Goal: Task Accomplishment & Management: Manage account settings

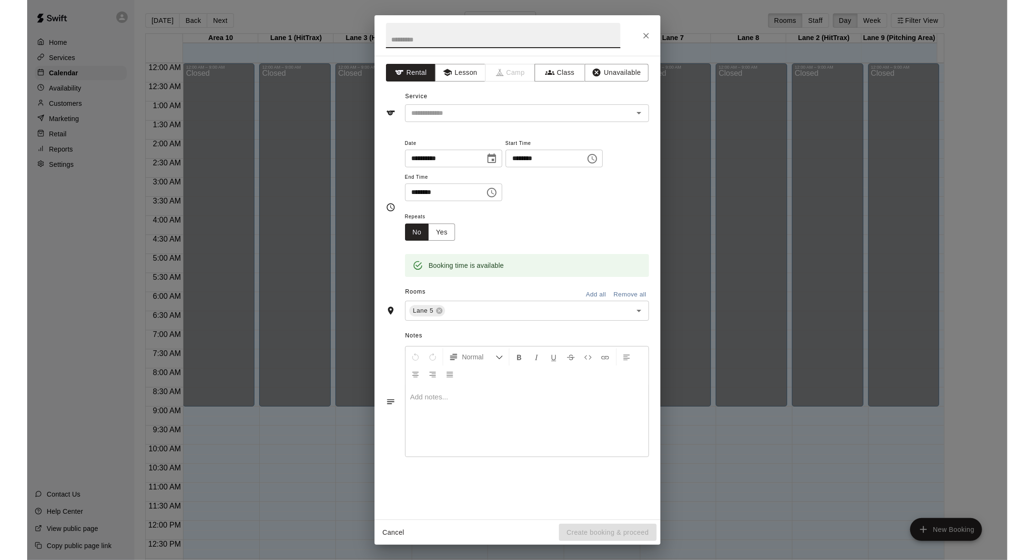
scroll to position [407, 0]
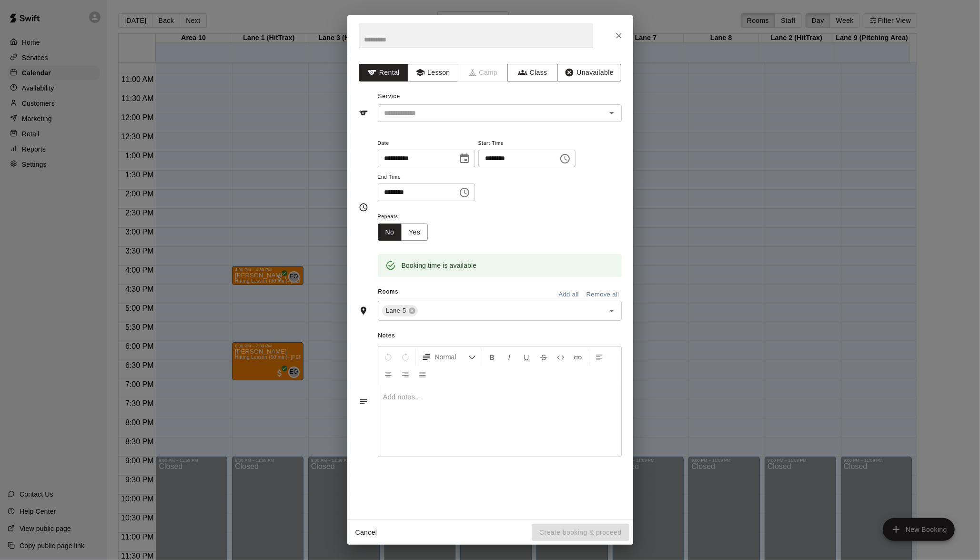
click at [499, 179] on div "**********" at bounding box center [500, 169] width 244 height 64
drag, startPoint x: 0, startPoint y: 0, endPoint x: 499, endPoint y: 179, distance: 530.6
click at [499, 179] on div "**********" at bounding box center [500, 169] width 244 height 64
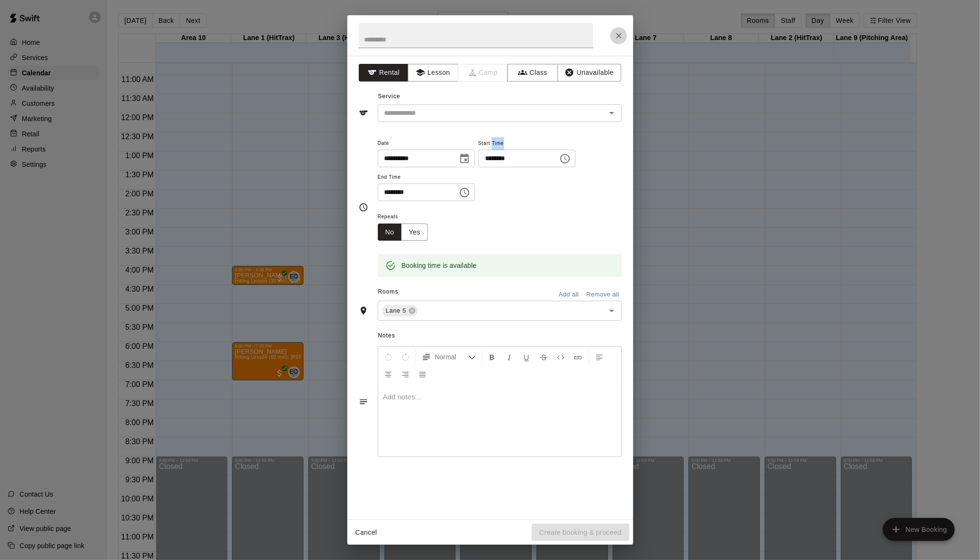
drag, startPoint x: 499, startPoint y: 179, endPoint x: 618, endPoint y: 37, distance: 185.1
click at [618, 37] on icon "Close" at bounding box center [619, 36] width 6 height 6
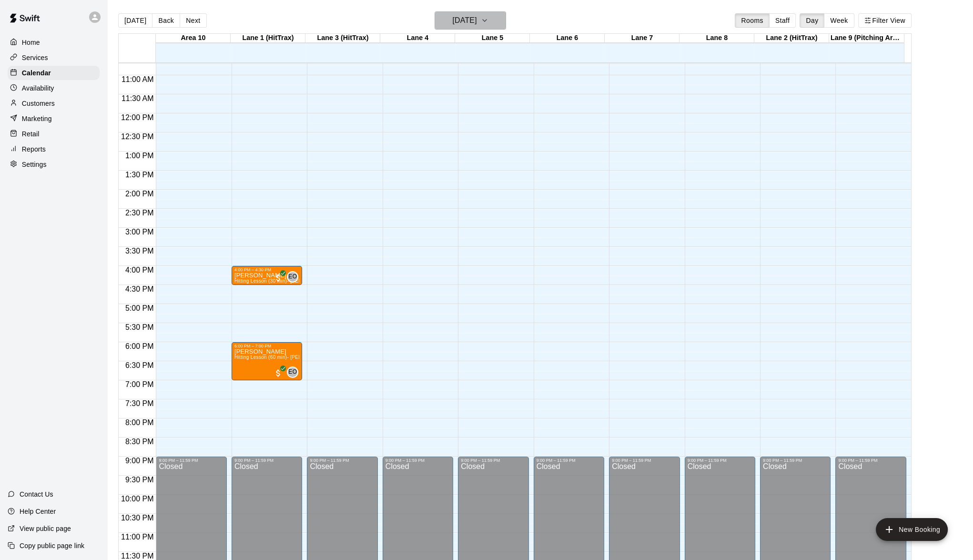
click at [488, 21] on icon "button" at bounding box center [485, 20] width 8 height 11
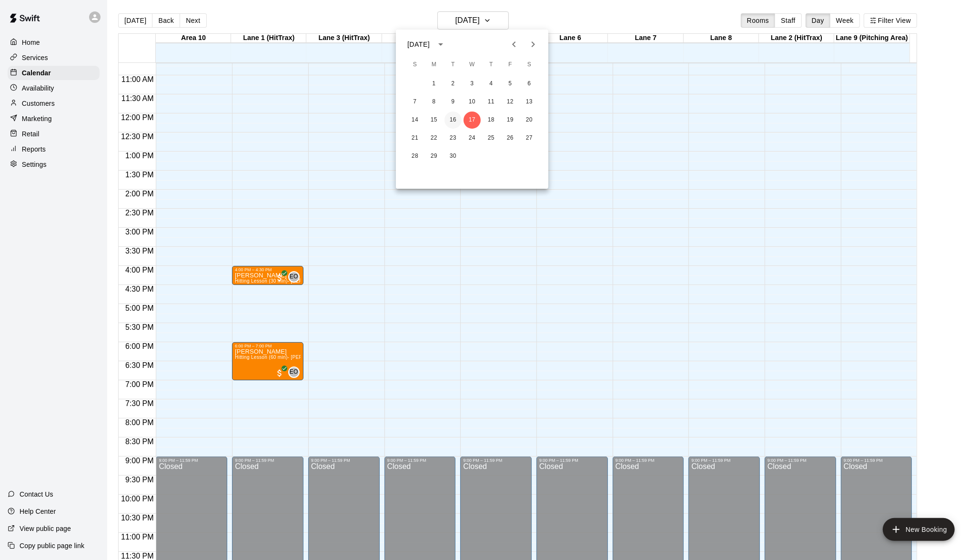
click at [457, 118] on button "16" at bounding box center [453, 120] width 17 height 17
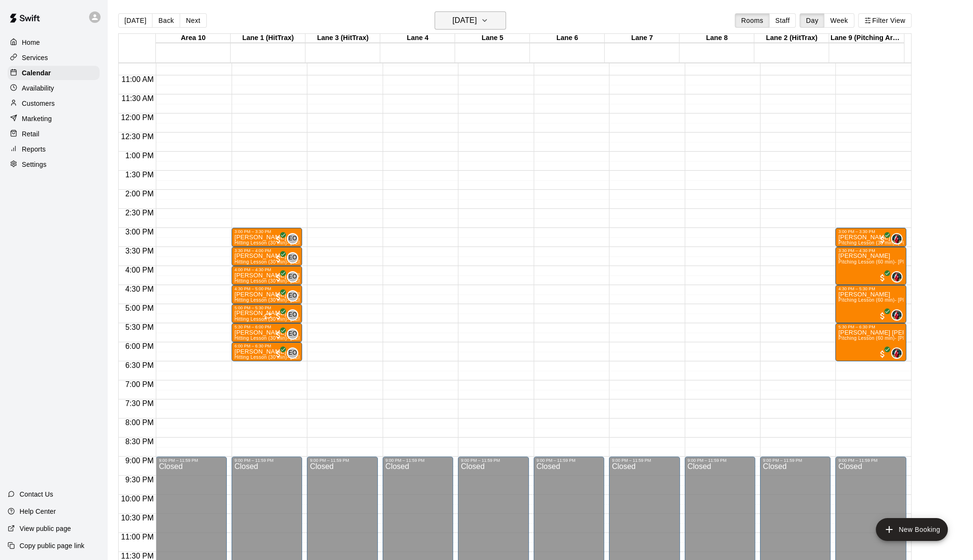
click at [488, 22] on icon "button" at bounding box center [485, 20] width 8 height 11
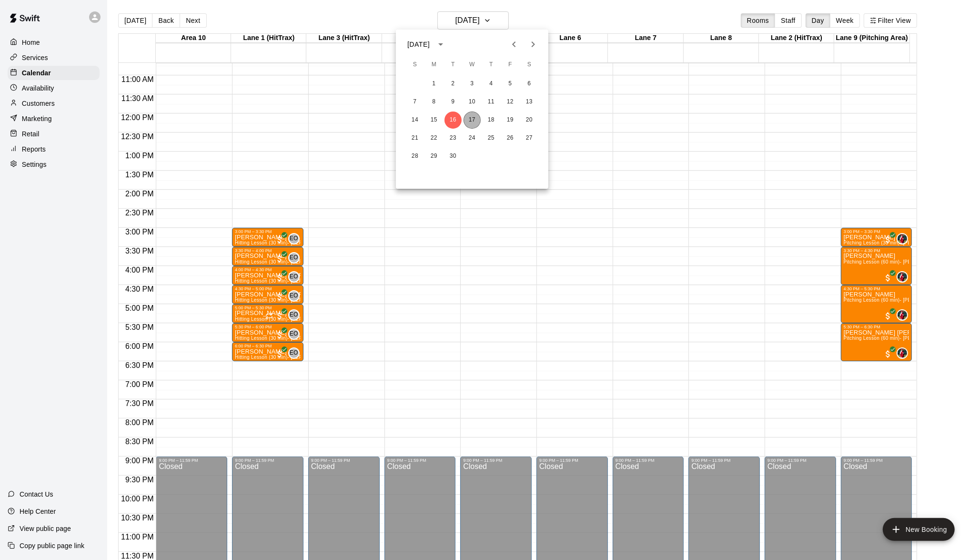
click at [475, 117] on button "17" at bounding box center [472, 120] width 17 height 17
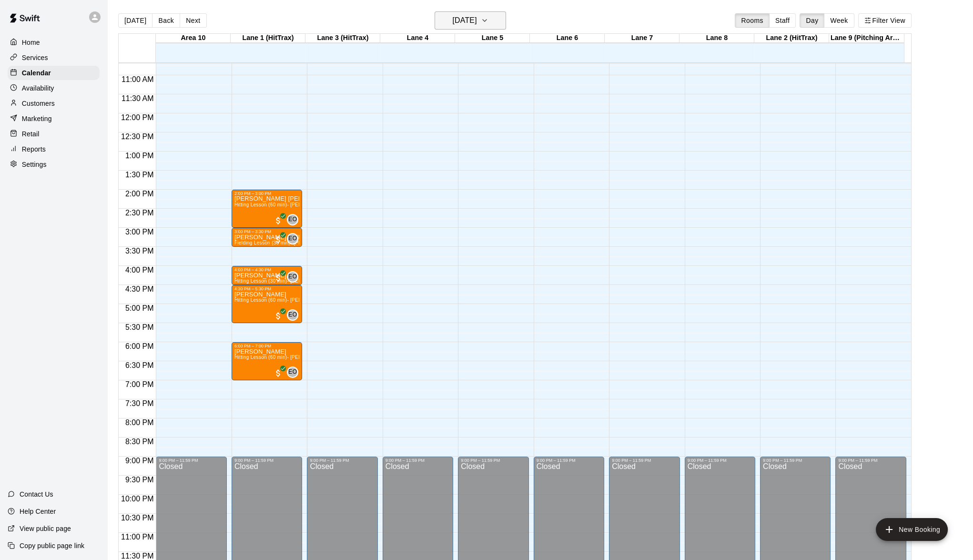
click at [488, 24] on icon "button" at bounding box center [485, 20] width 8 height 11
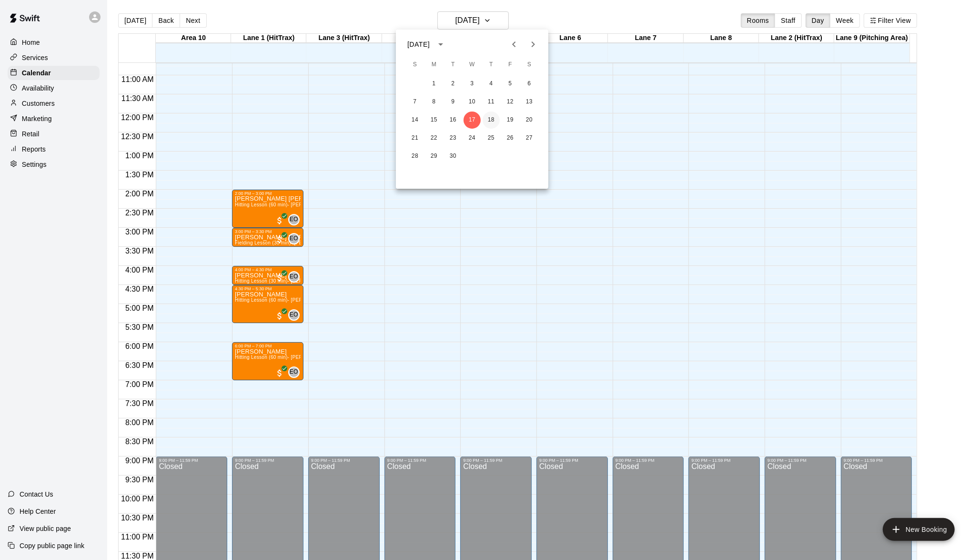
click at [488, 119] on button "18" at bounding box center [491, 120] width 17 height 17
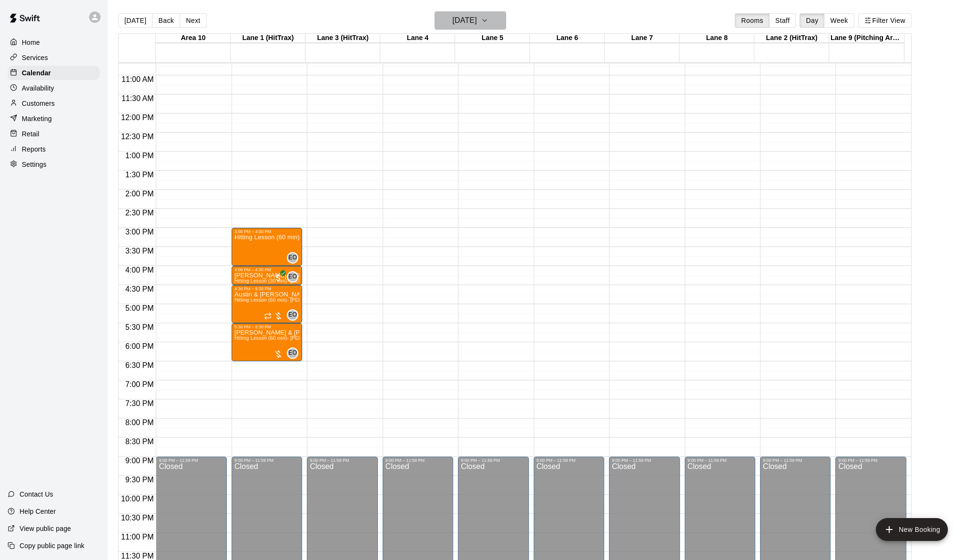
click at [488, 16] on icon "button" at bounding box center [485, 20] width 8 height 11
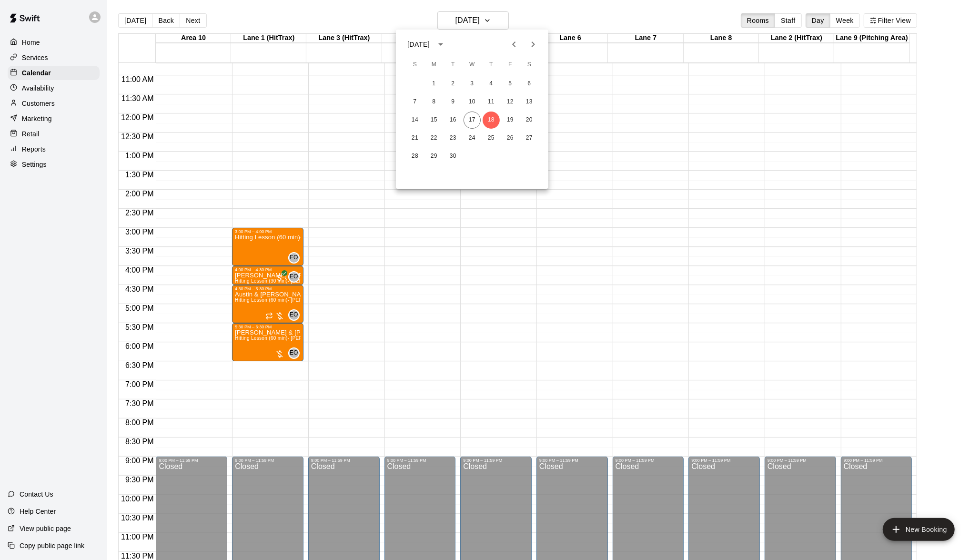
click at [501, 16] on div at bounding box center [490, 280] width 980 height 560
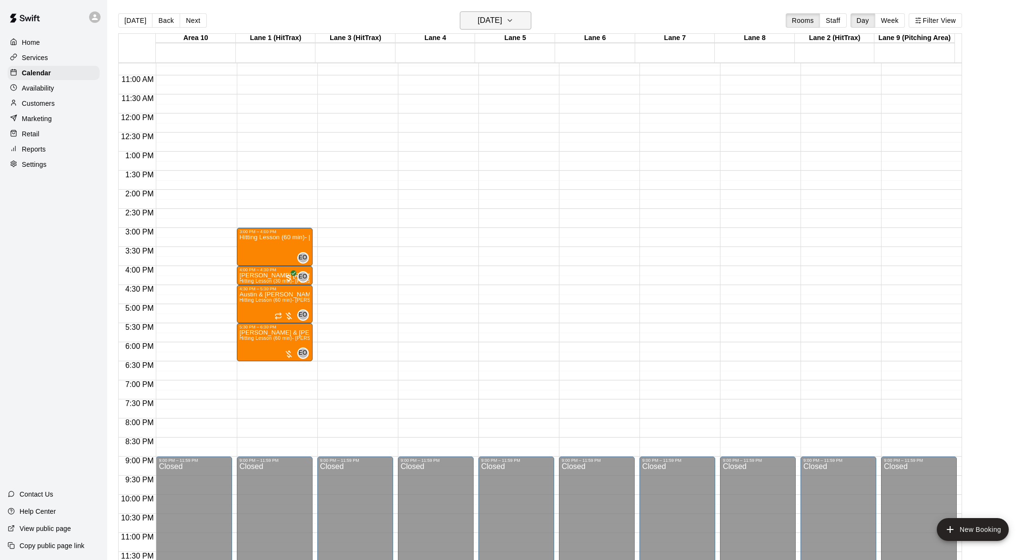
click at [514, 17] on icon "button" at bounding box center [510, 20] width 8 height 11
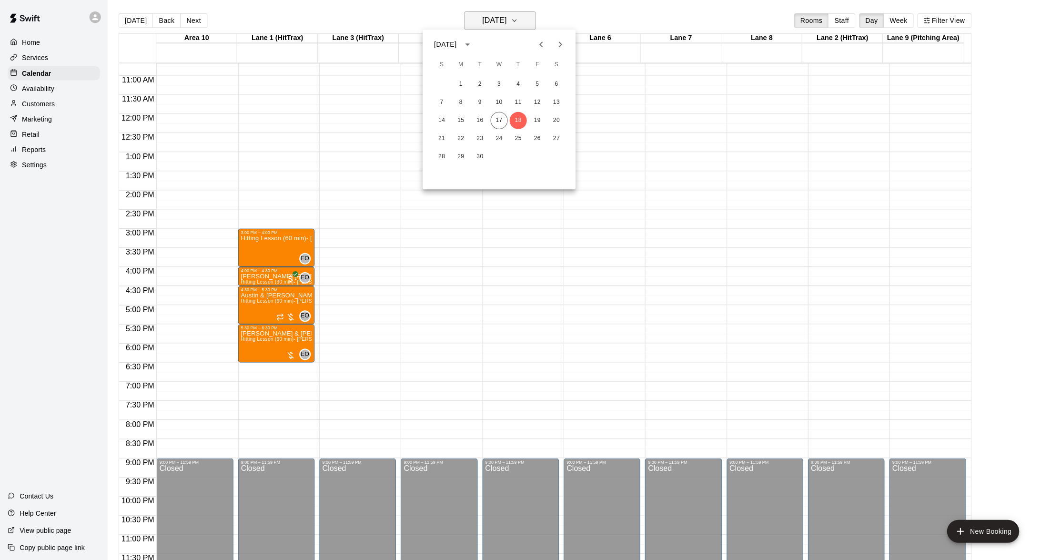
click at [527, 17] on div at bounding box center [520, 280] width 1041 height 560
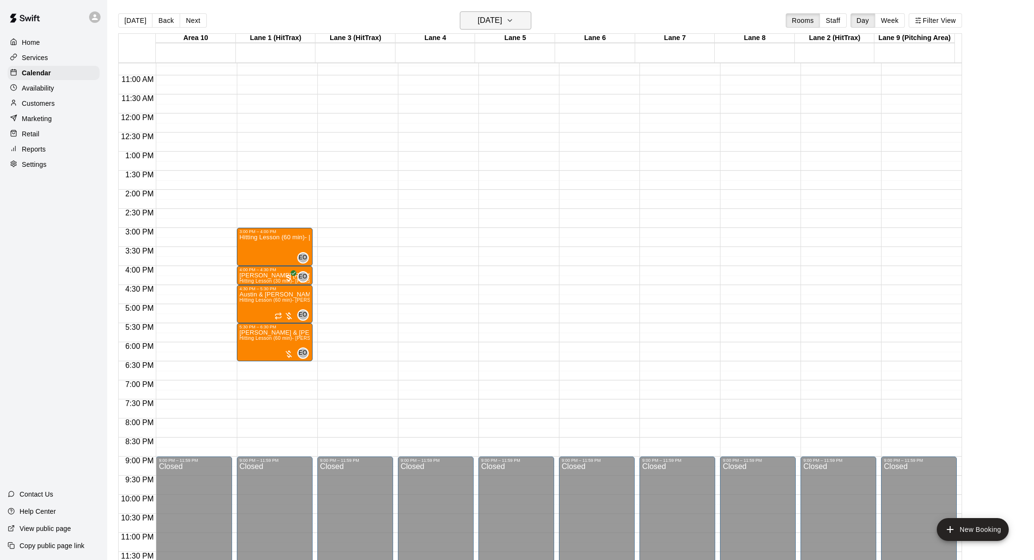
click at [514, 21] on icon "button" at bounding box center [510, 20] width 8 height 11
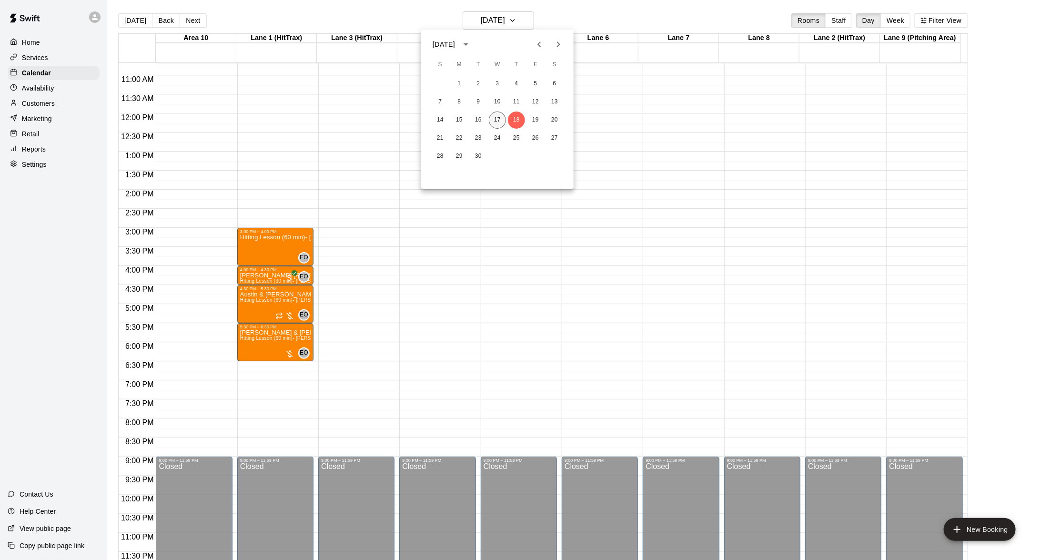
click at [498, 117] on button "17" at bounding box center [497, 120] width 17 height 17
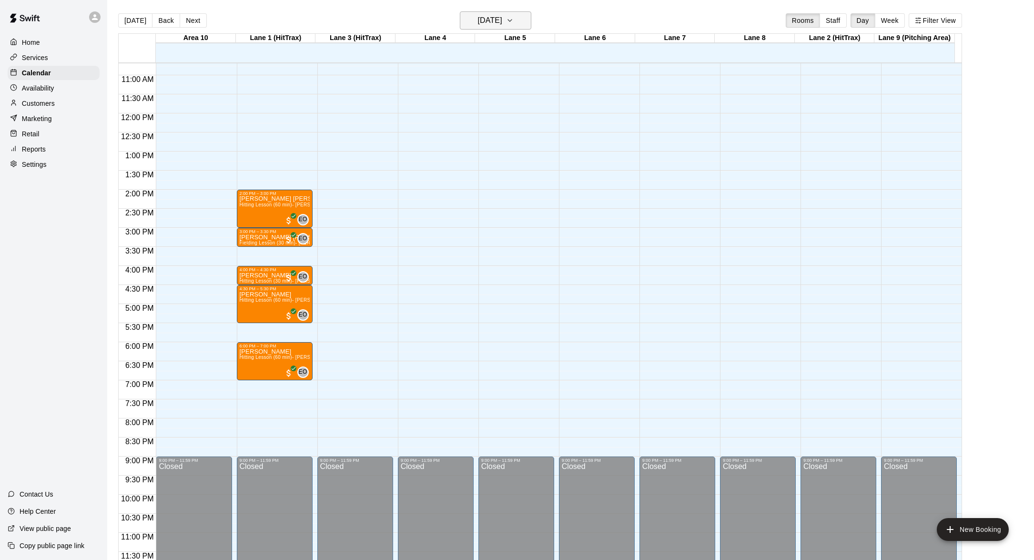
click at [514, 18] on icon "button" at bounding box center [510, 20] width 8 height 11
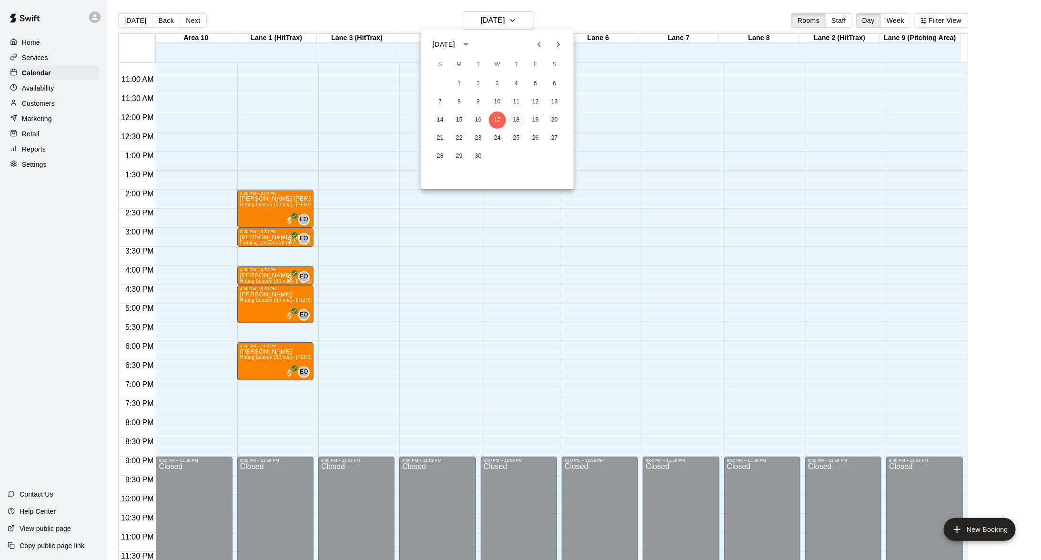
click at [517, 112] on button "18" at bounding box center [516, 120] width 17 height 17
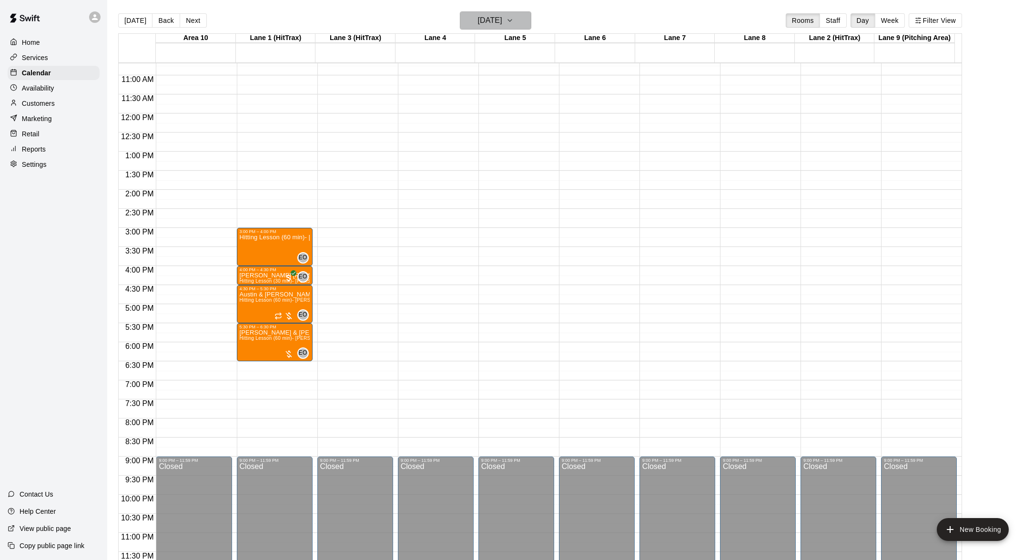
click at [514, 15] on icon "button" at bounding box center [510, 20] width 8 height 11
click at [514, 16] on icon "button" at bounding box center [510, 20] width 8 height 11
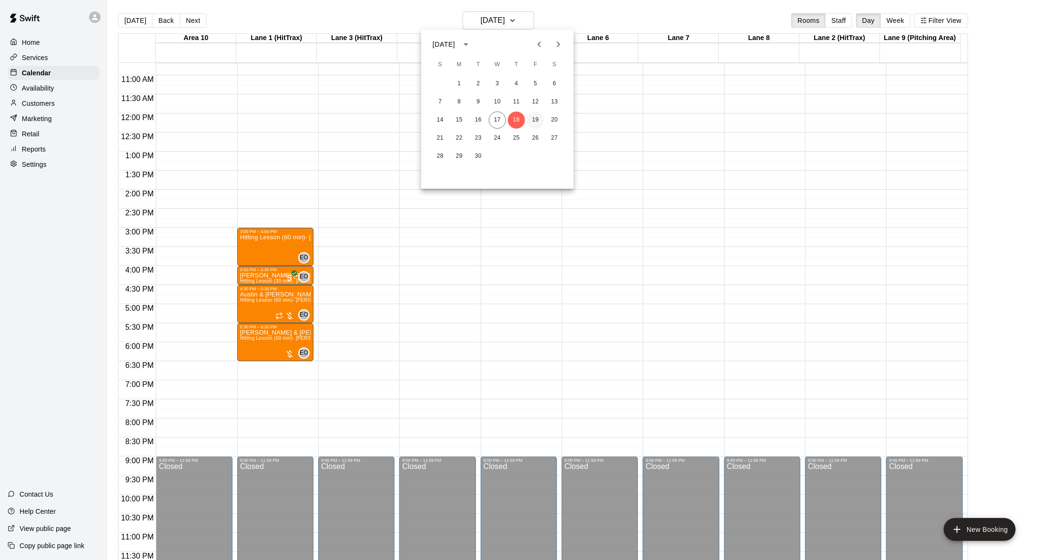
click at [534, 114] on button "19" at bounding box center [535, 120] width 17 height 17
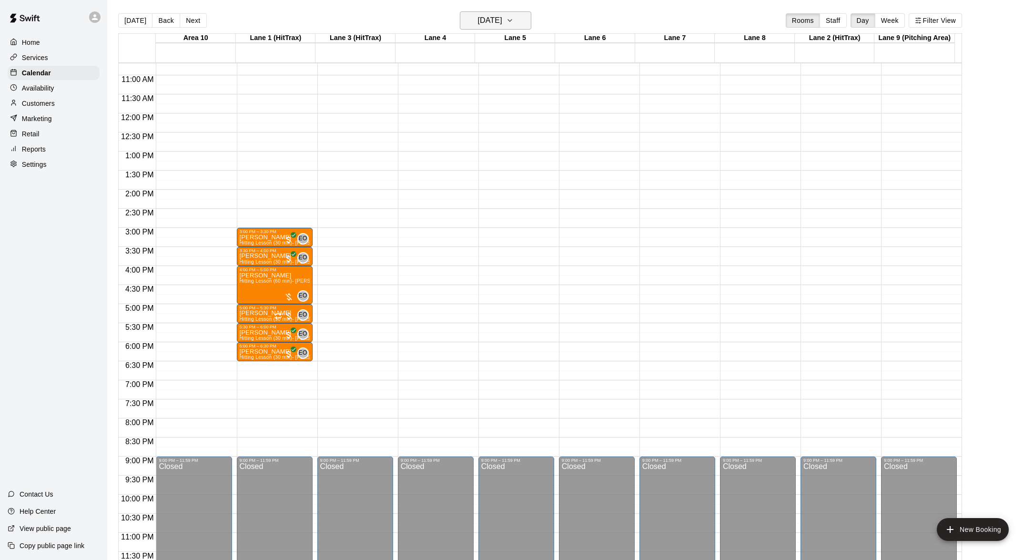
click at [512, 20] on icon "button" at bounding box center [510, 21] width 4 height 2
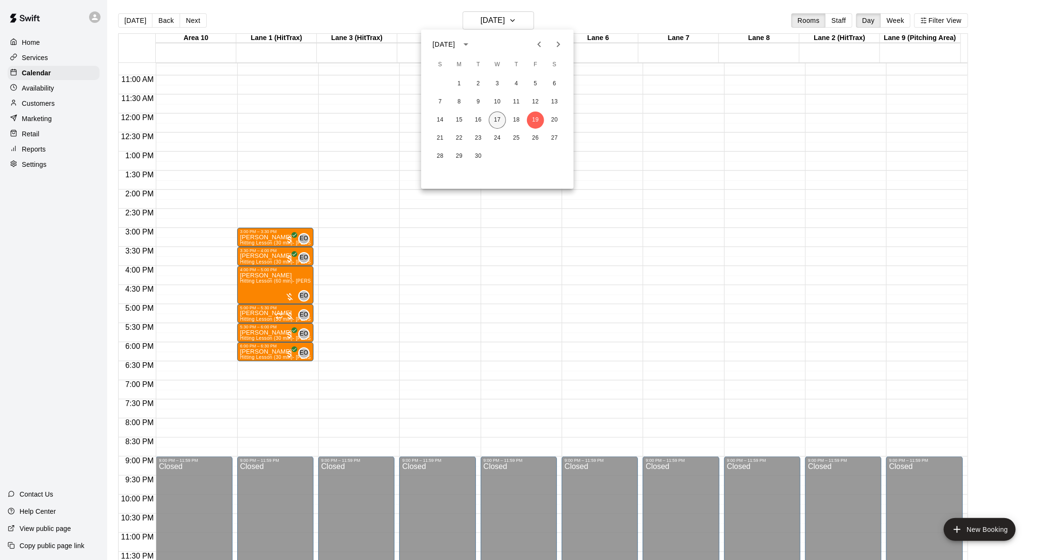
click at [495, 113] on button "17" at bounding box center [497, 120] width 17 height 17
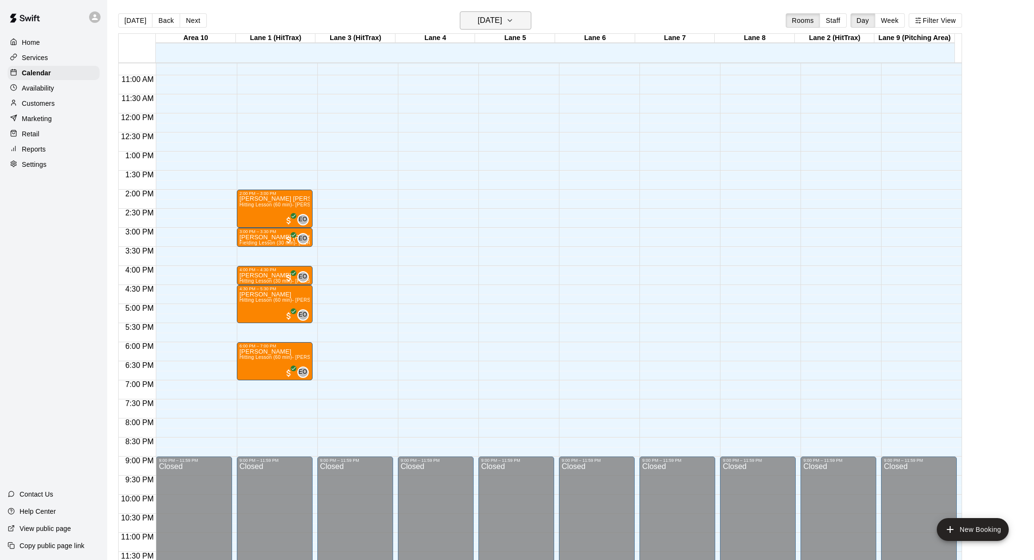
click at [514, 16] on icon "button" at bounding box center [510, 20] width 8 height 11
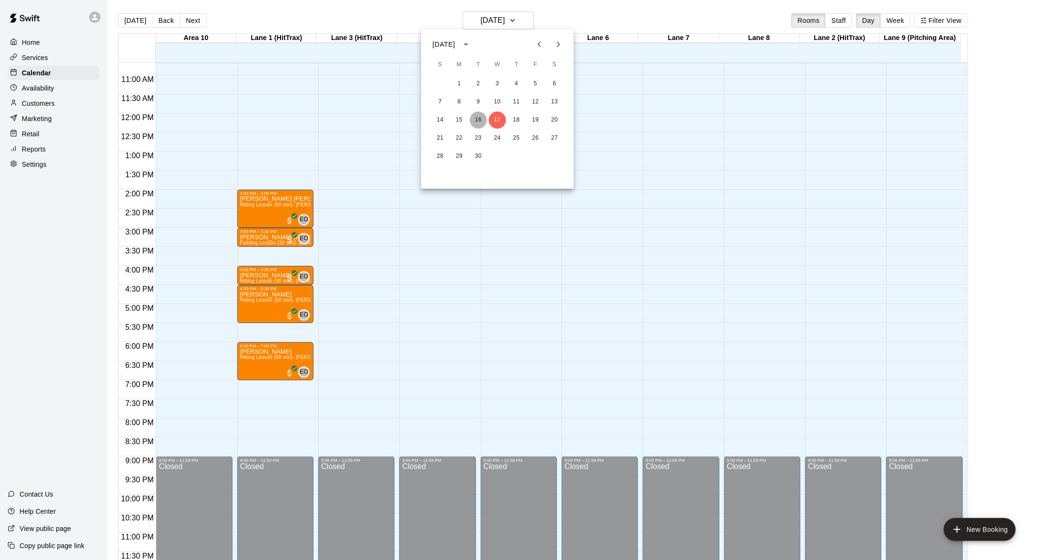
click at [479, 116] on button "16" at bounding box center [478, 120] width 17 height 17
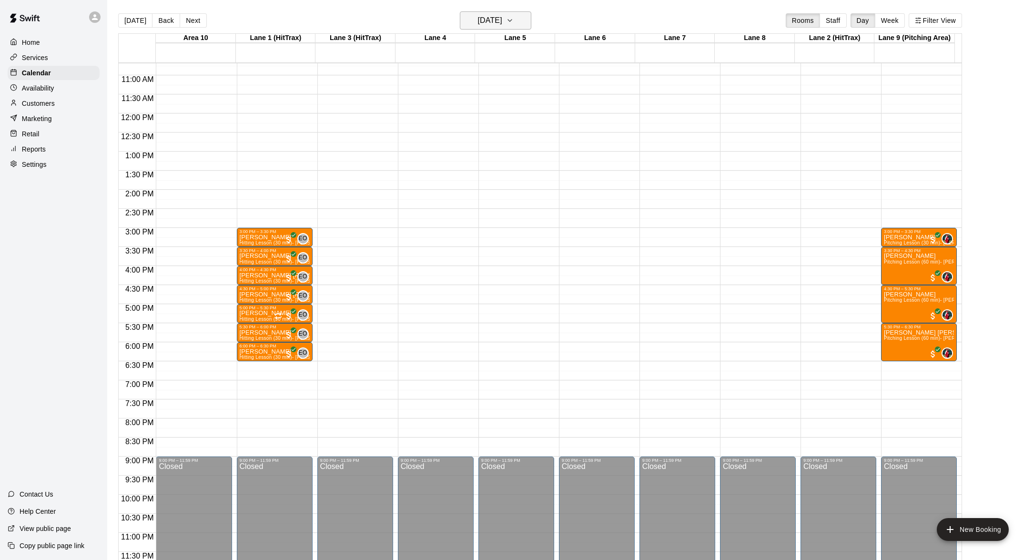
click at [514, 16] on icon "button" at bounding box center [510, 20] width 8 height 11
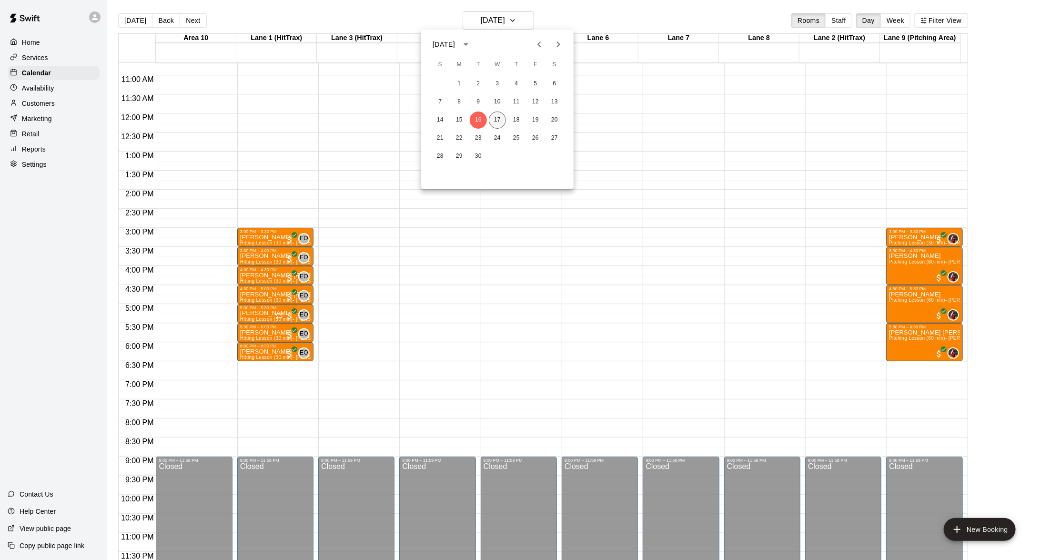
click at [496, 113] on button "17" at bounding box center [497, 120] width 17 height 17
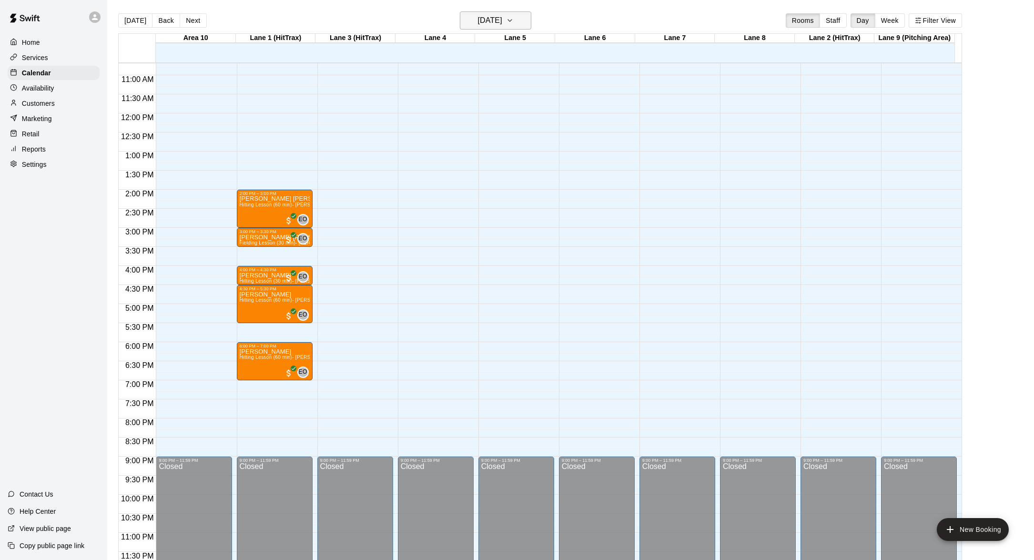
click at [514, 17] on icon "button" at bounding box center [510, 20] width 8 height 11
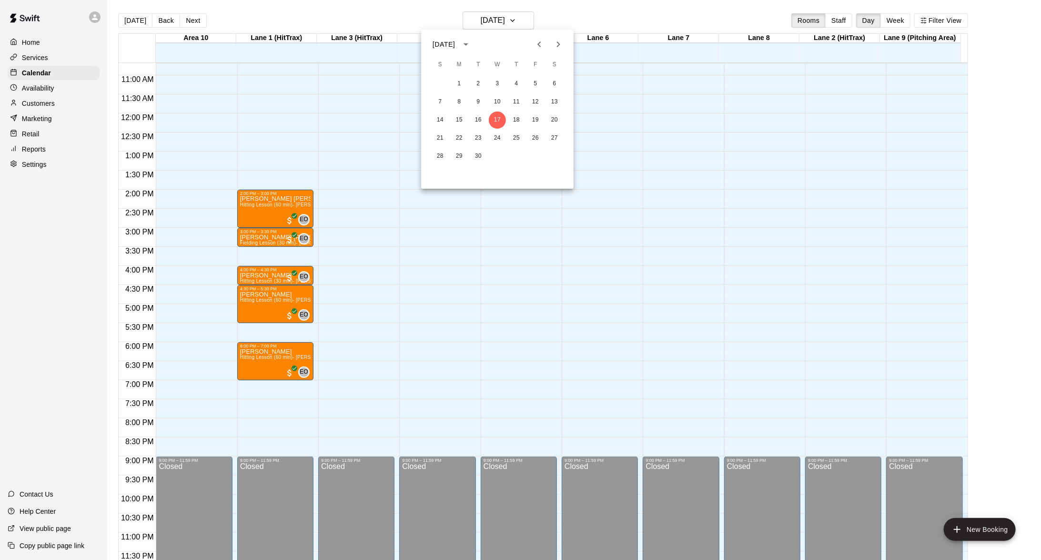
click at [531, 18] on div at bounding box center [520, 280] width 1041 height 560
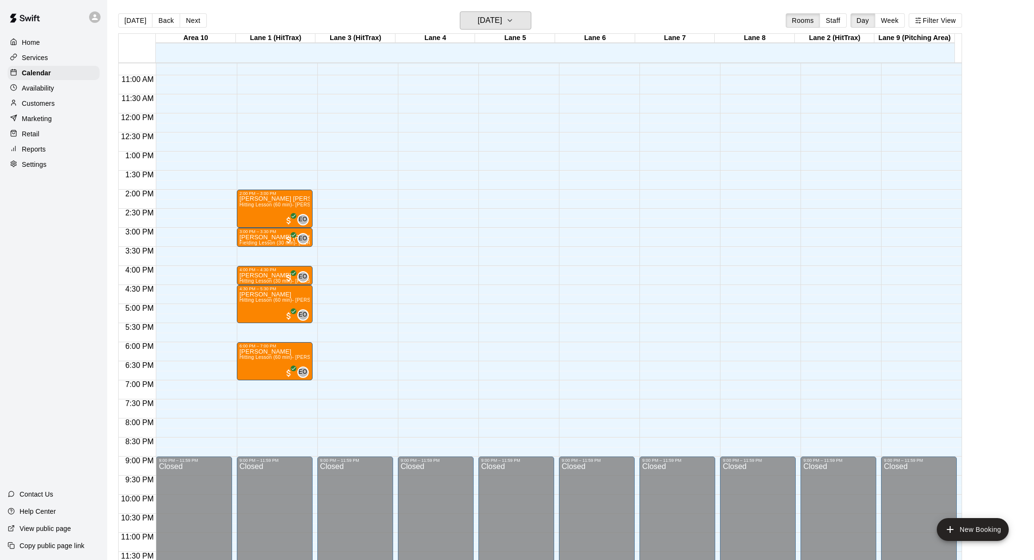
click at [514, 18] on icon "button" at bounding box center [510, 20] width 8 height 11
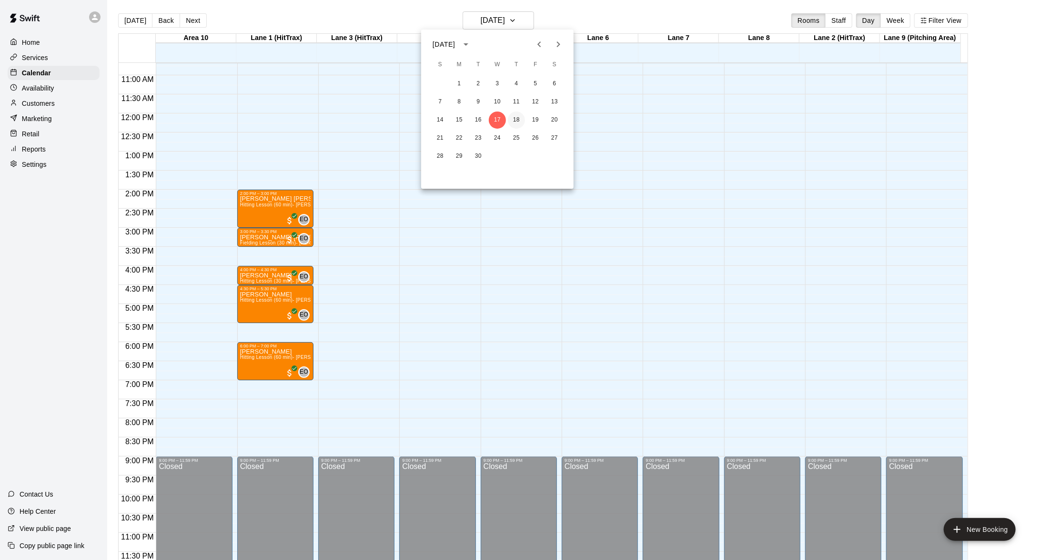
click at [522, 122] on button "18" at bounding box center [516, 120] width 17 height 17
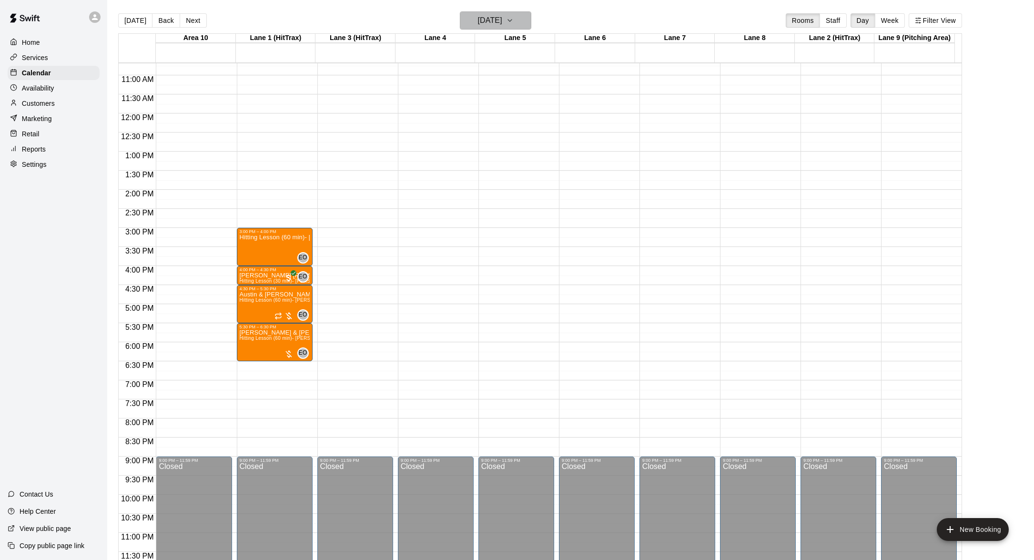
click at [514, 20] on icon "button" at bounding box center [510, 20] width 8 height 11
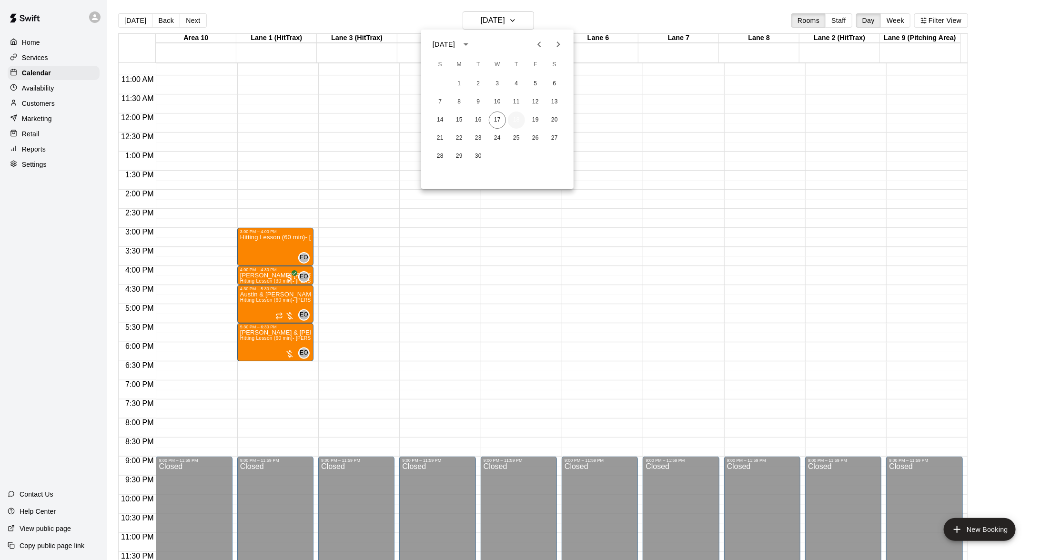
click at [513, 113] on button "18" at bounding box center [516, 120] width 17 height 17
click at [514, 19] on icon "button" at bounding box center [510, 20] width 8 height 11
click at [531, 118] on button "19" at bounding box center [535, 120] width 17 height 17
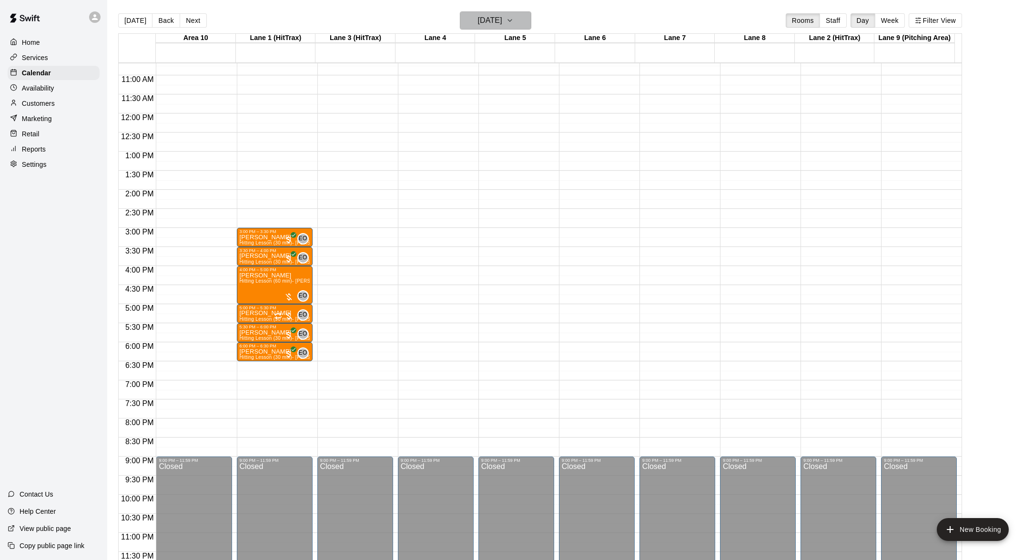
click at [514, 15] on icon "button" at bounding box center [510, 20] width 8 height 11
click at [514, 17] on icon "button" at bounding box center [510, 20] width 8 height 11
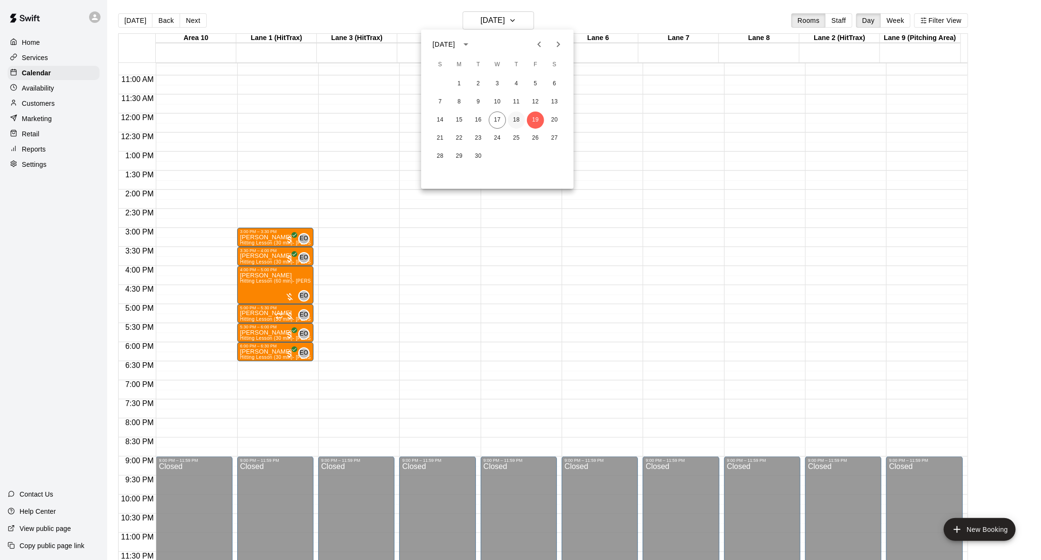
click at [514, 114] on button "18" at bounding box center [516, 120] width 17 height 17
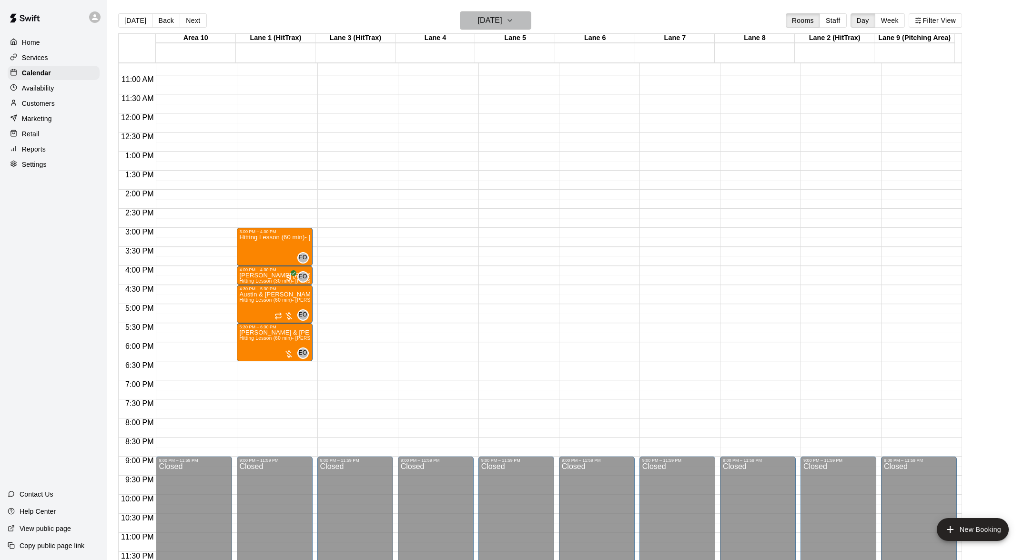
click at [514, 16] on icon "button" at bounding box center [510, 20] width 8 height 11
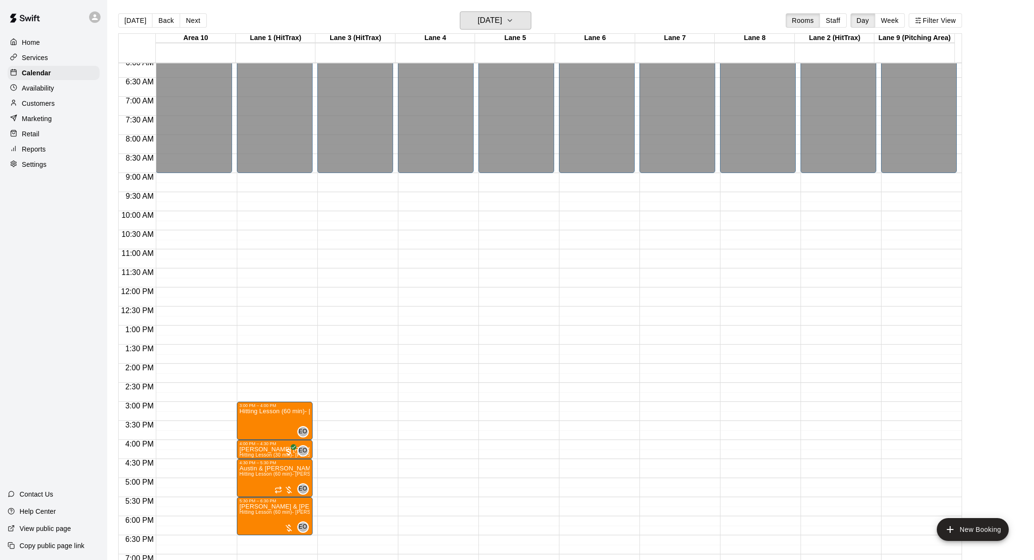
scroll to position [144, 0]
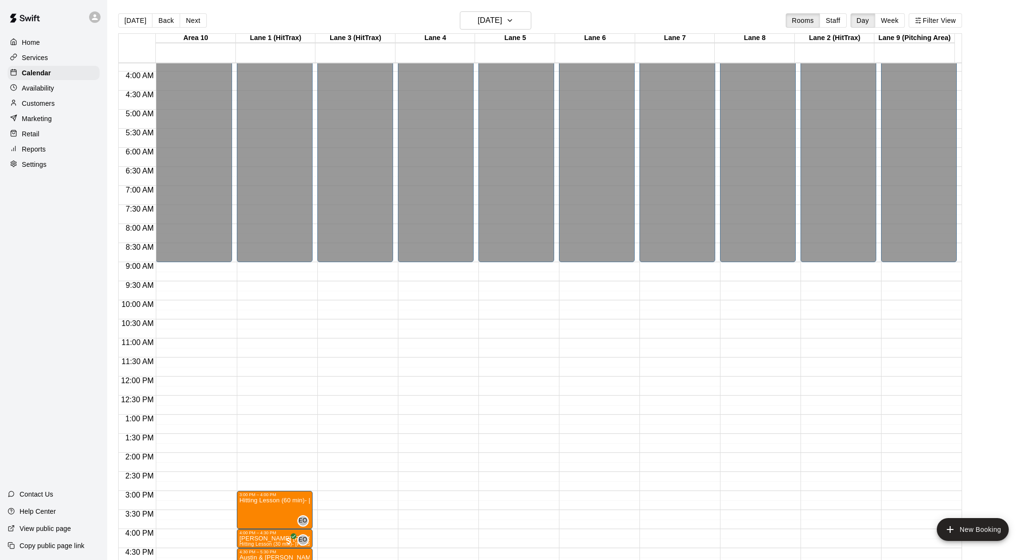
drag, startPoint x: 975, startPoint y: 101, endPoint x: 970, endPoint y: 75, distance: 26.4
click at [969, 75] on div "[DATE] Back [DATE][DATE] Rooms Staff Day Week Filter View Area [GEOGRAPHIC_DATA…" at bounding box center [540, 291] width 858 height 560
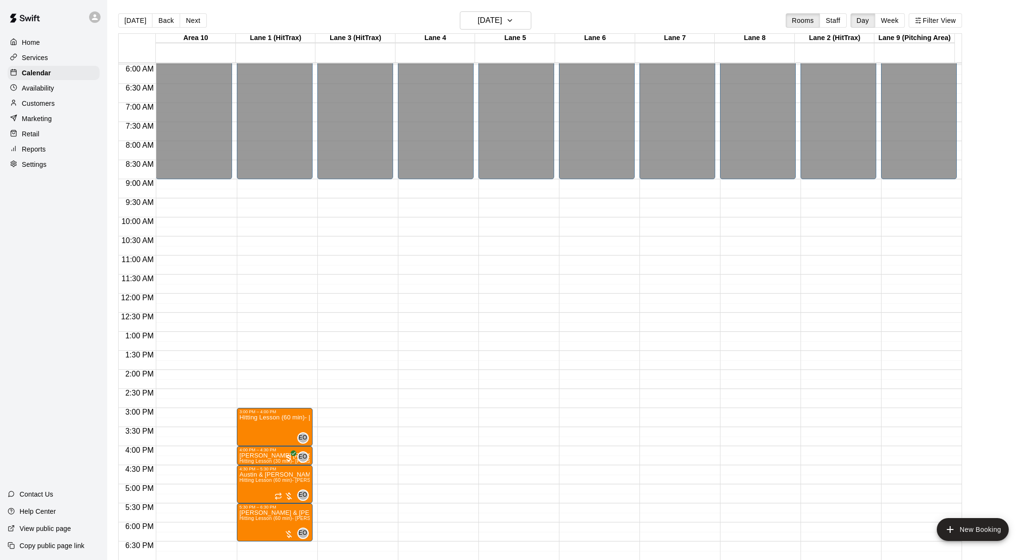
scroll to position [381, 0]
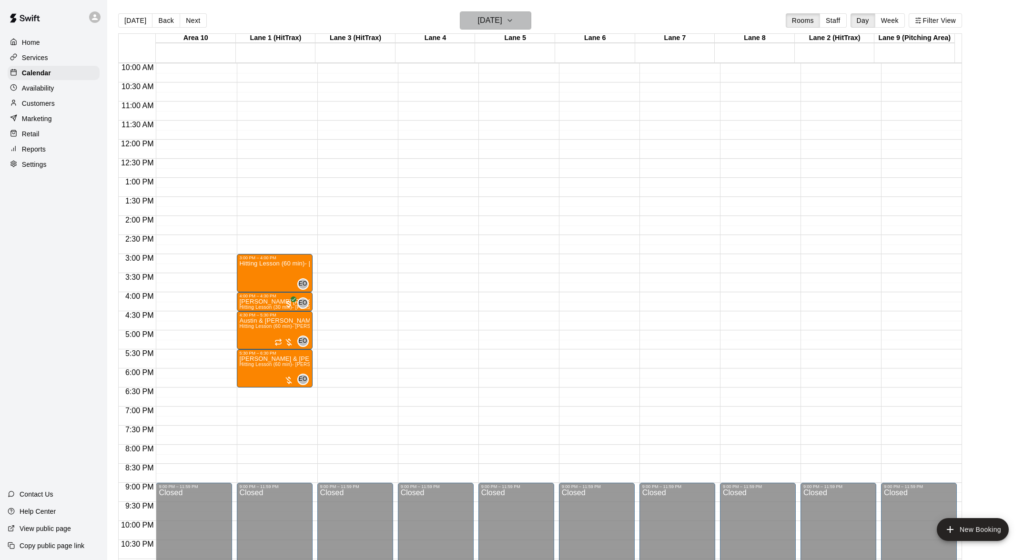
click at [514, 18] on icon "button" at bounding box center [510, 20] width 8 height 11
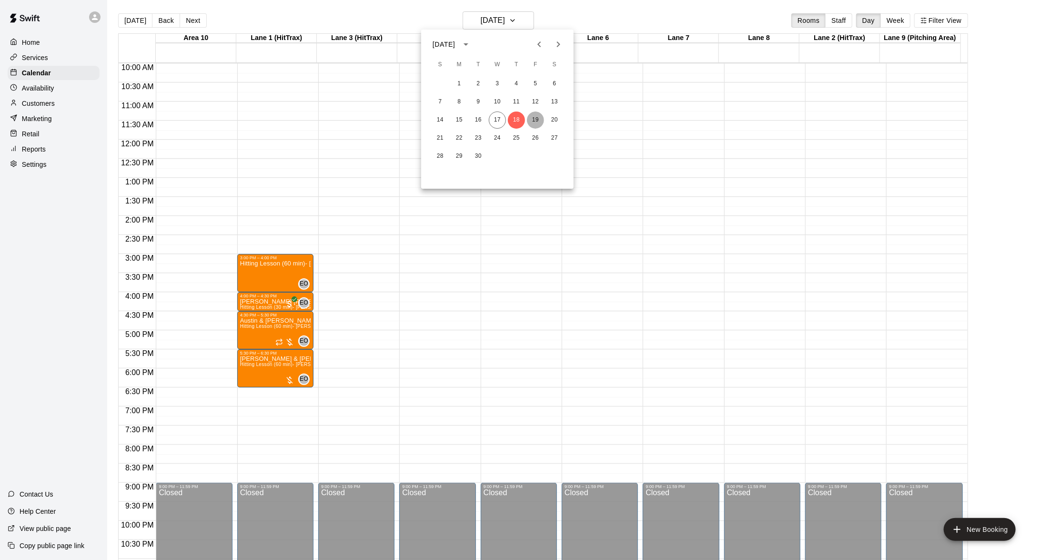
click at [536, 116] on button "19" at bounding box center [535, 120] width 17 height 17
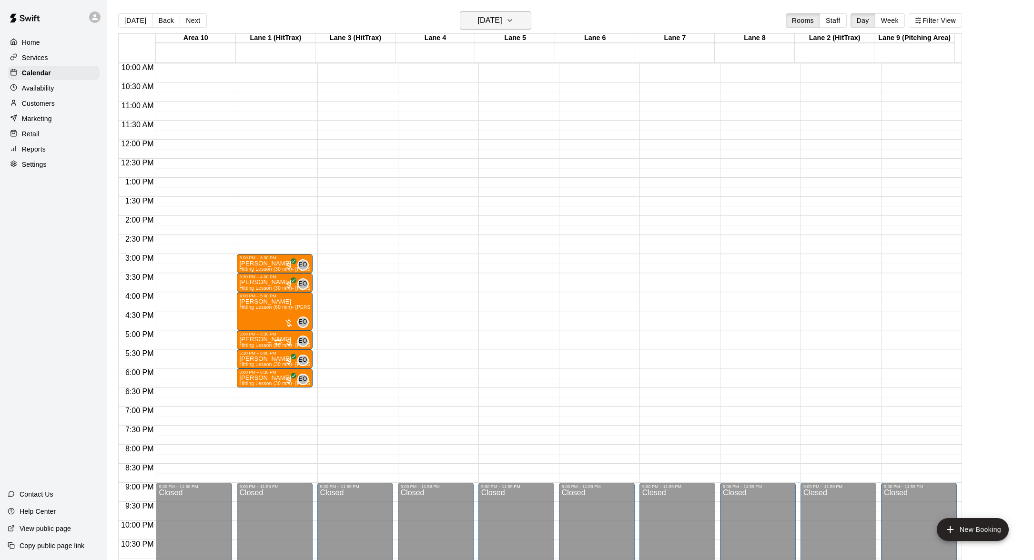
click at [514, 21] on icon "button" at bounding box center [510, 20] width 8 height 11
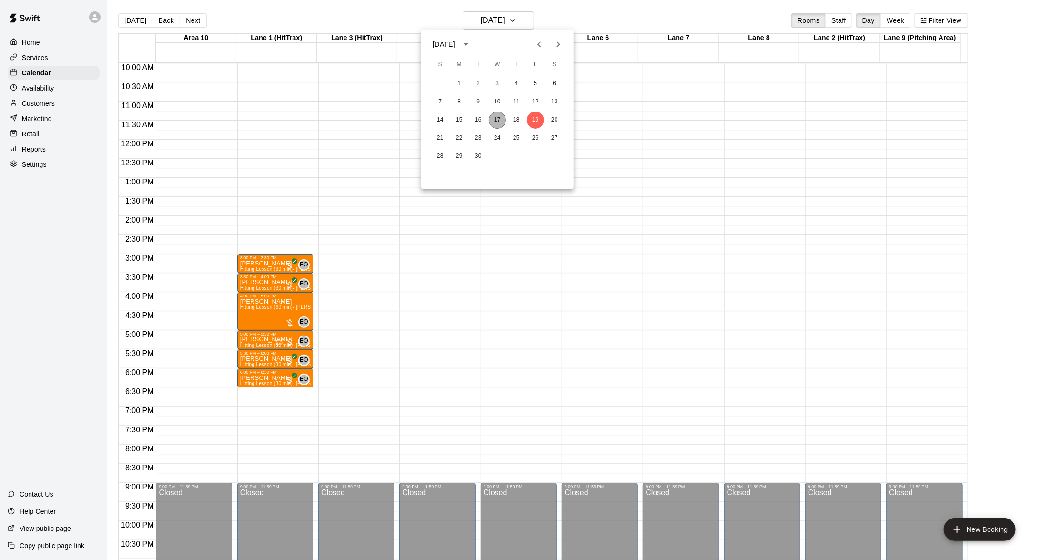
click at [495, 114] on button "17" at bounding box center [497, 120] width 17 height 17
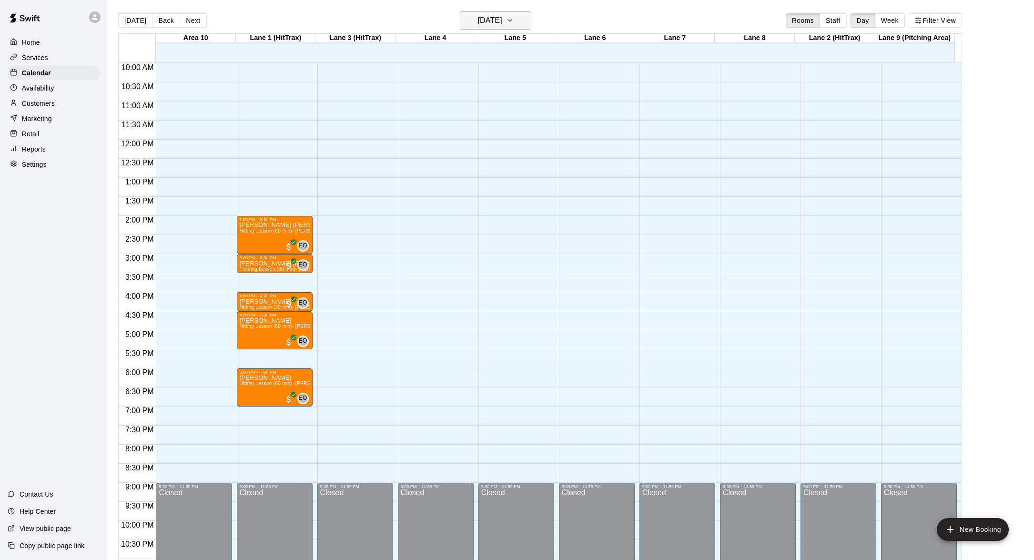
click at [514, 15] on icon "button" at bounding box center [510, 20] width 8 height 11
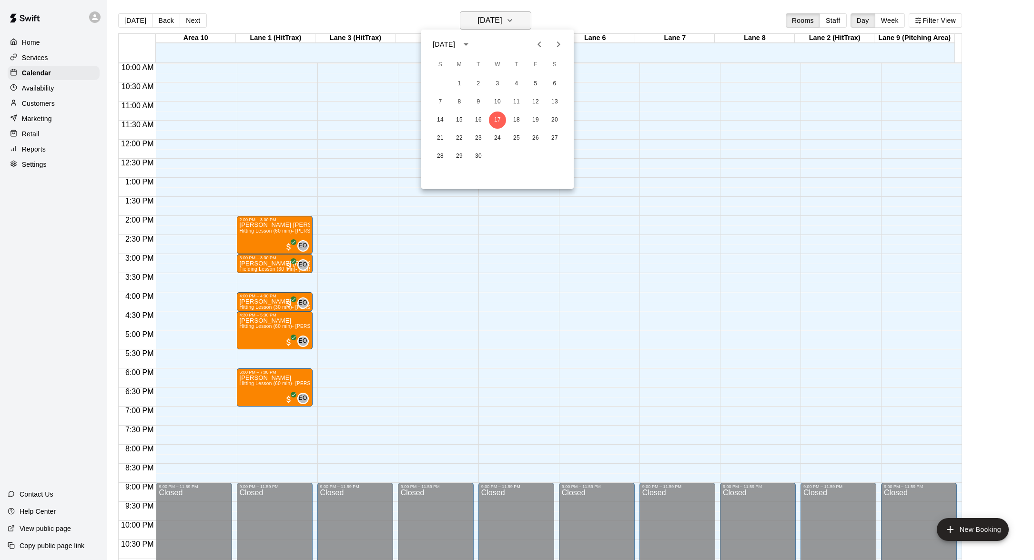
click at [530, 15] on div at bounding box center [517, 280] width 1034 height 560
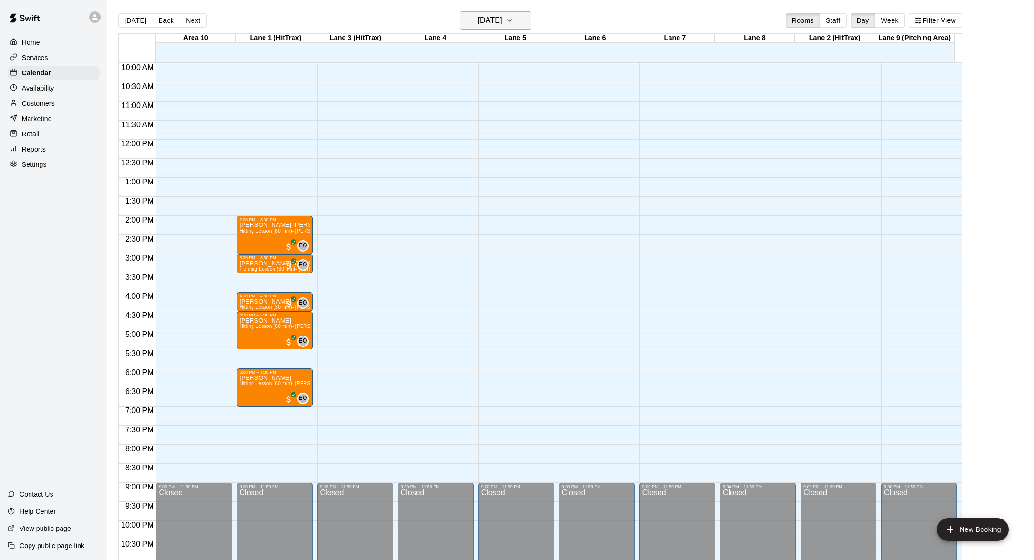
click at [514, 15] on icon "button" at bounding box center [510, 20] width 8 height 11
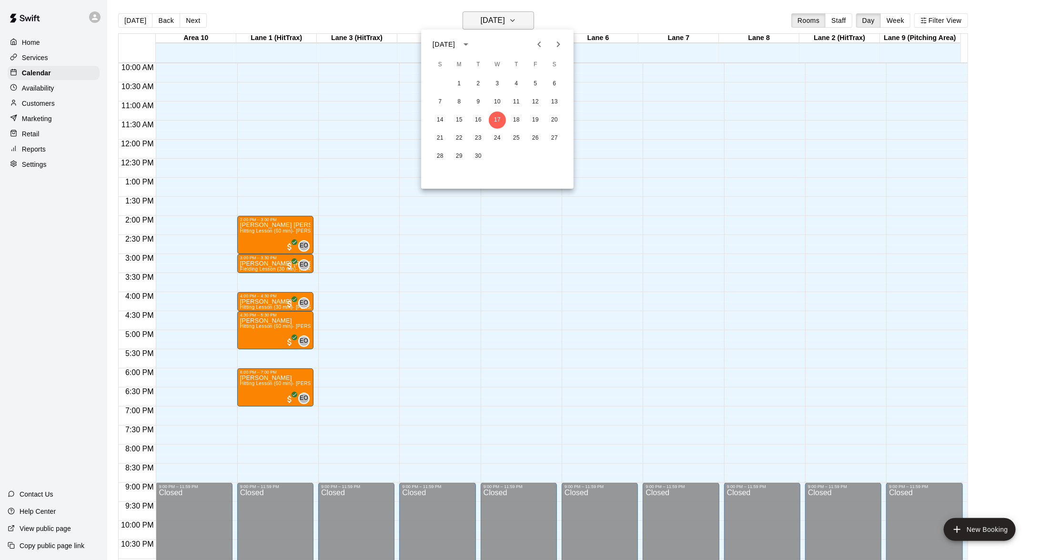
click at [530, 15] on div at bounding box center [520, 280] width 1041 height 560
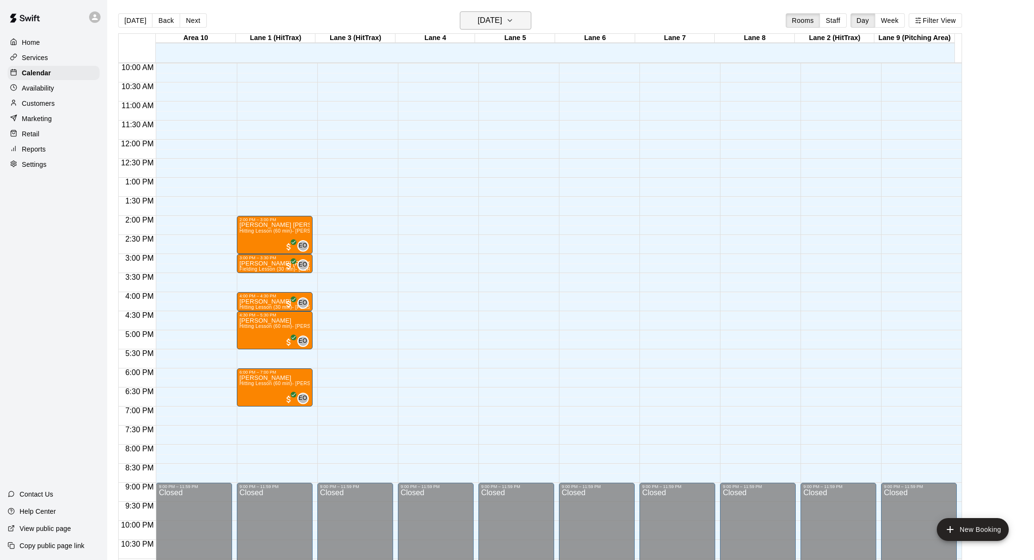
click at [514, 21] on icon "button" at bounding box center [510, 20] width 8 height 11
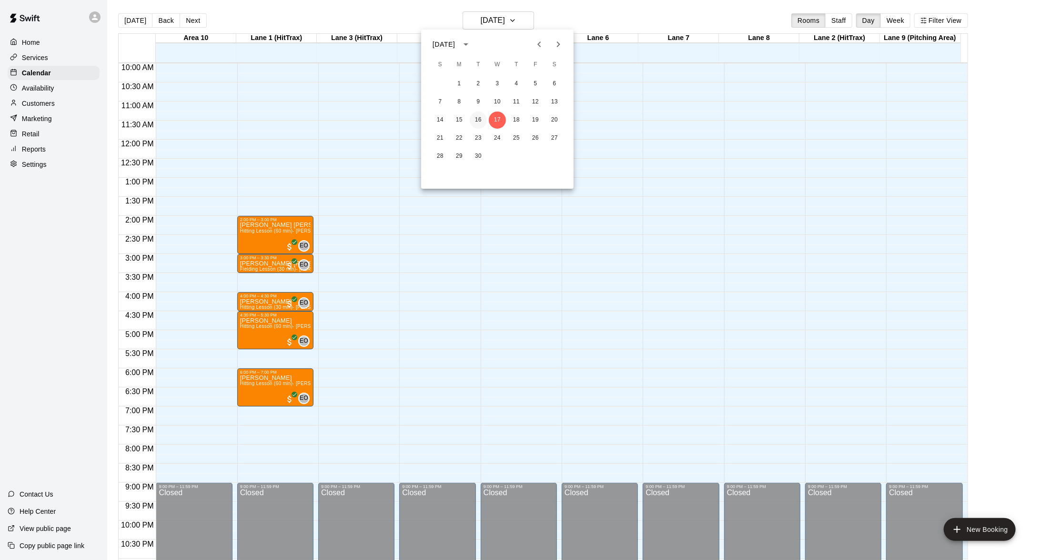
click at [481, 119] on button "16" at bounding box center [478, 120] width 17 height 17
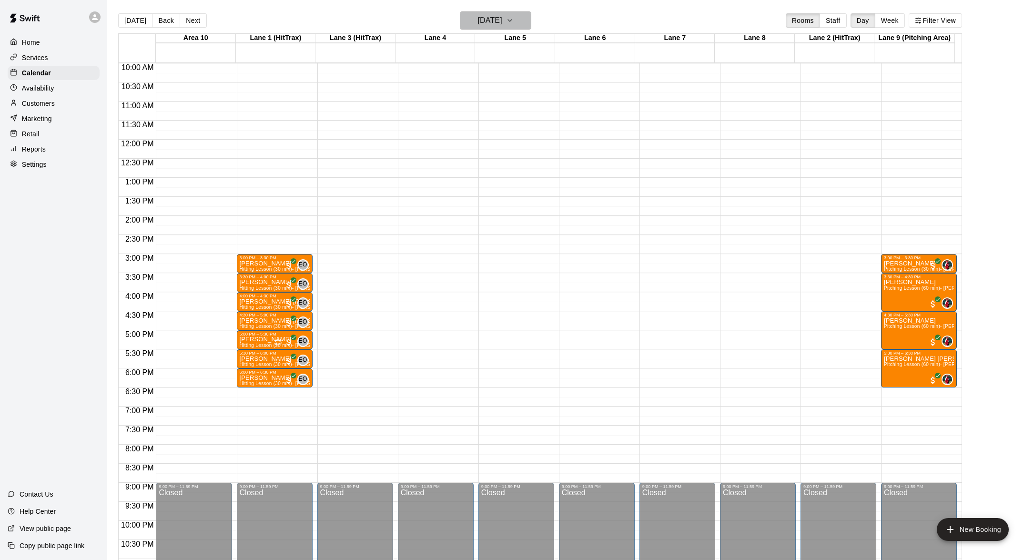
click at [514, 18] on icon "button" at bounding box center [510, 20] width 8 height 11
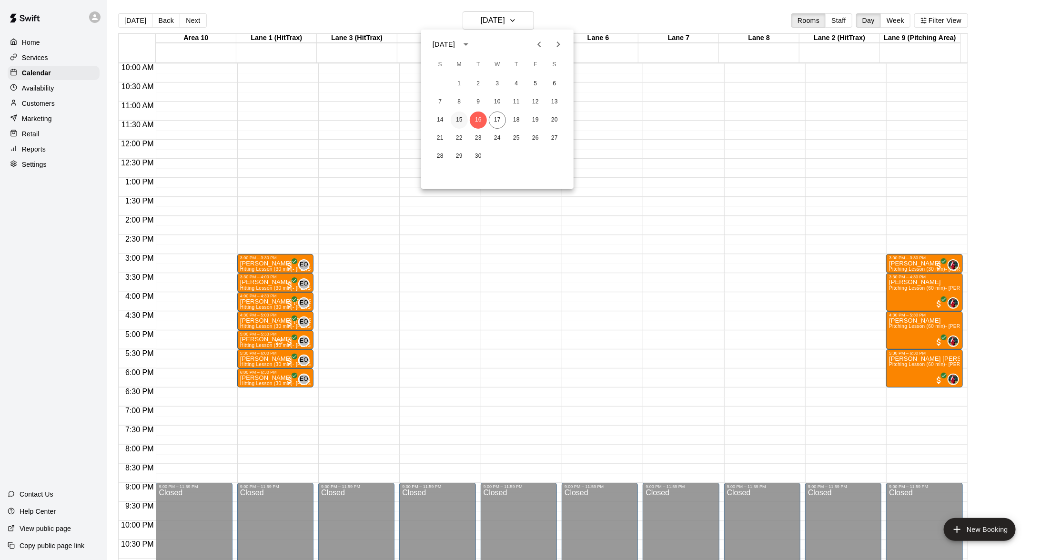
click at [460, 122] on button "15" at bounding box center [459, 120] width 17 height 17
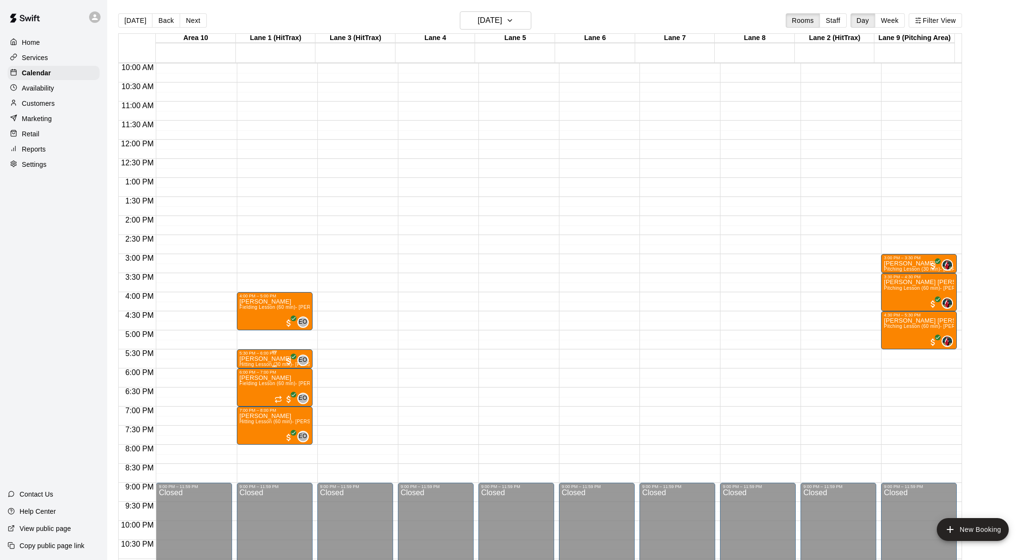
click at [464, 150] on div at bounding box center [520, 280] width 1041 height 560
click at [514, 18] on icon "button" at bounding box center [510, 20] width 8 height 11
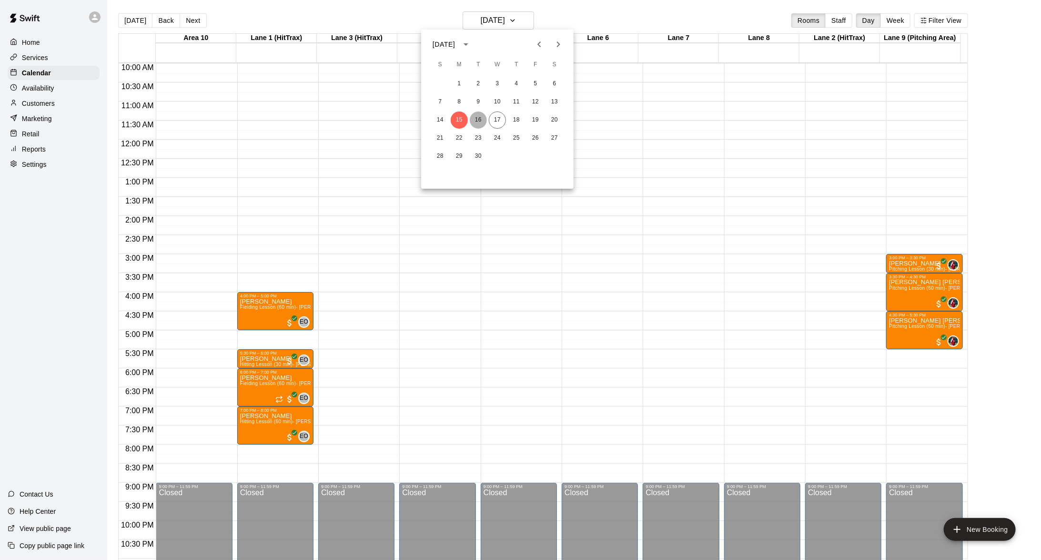
click at [484, 121] on button "16" at bounding box center [478, 120] width 17 height 17
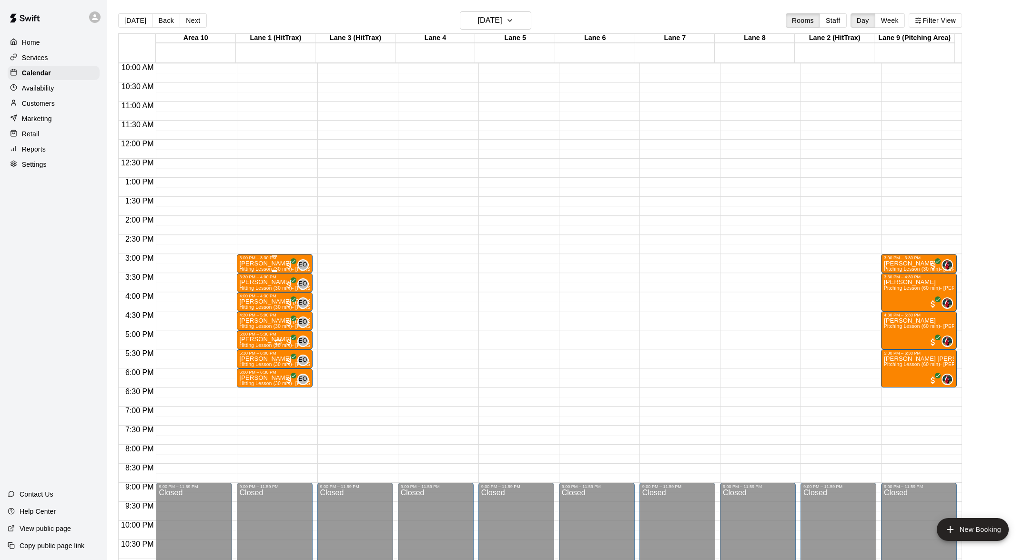
click at [274, 264] on p "[PERSON_NAME]" at bounding box center [275, 264] width 70 height 0
click at [246, 292] on img "edit" at bounding box center [248, 296] width 11 height 11
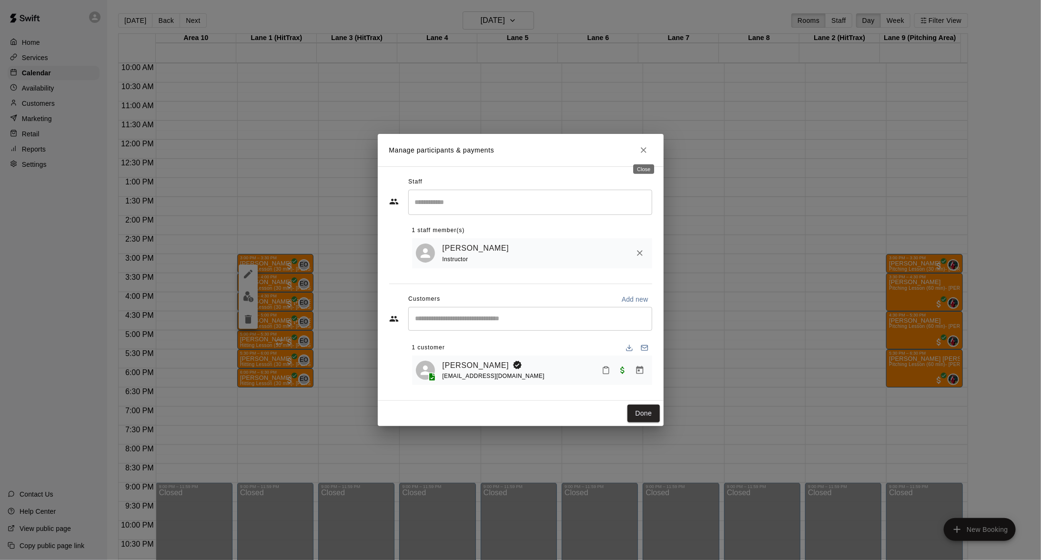
click at [641, 149] on icon "Close" at bounding box center [644, 150] width 10 height 10
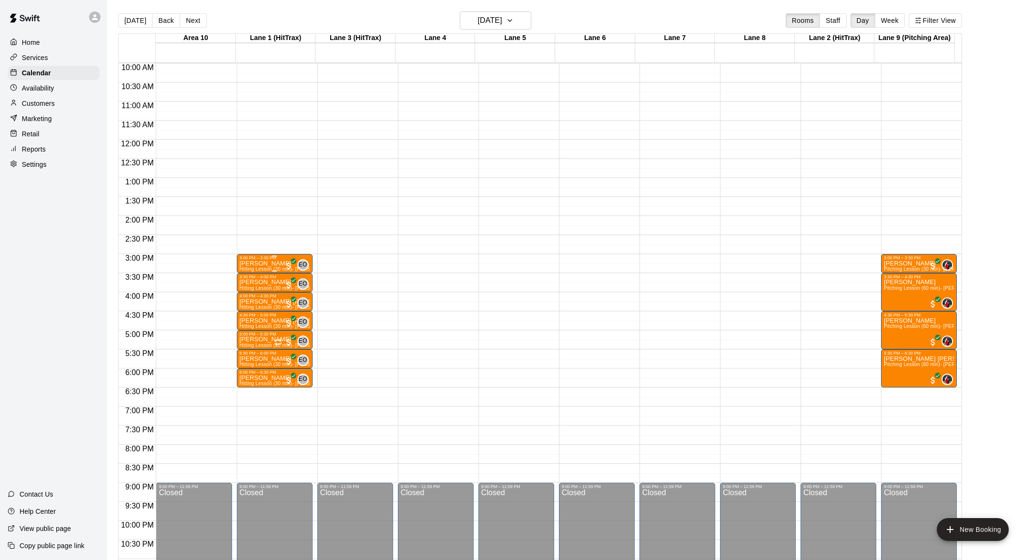
click at [273, 258] on div "3:00 PM – 3:30 PM" at bounding box center [275, 257] width 70 height 5
click at [252, 264] on icon "edit" at bounding box center [248, 264] width 11 height 11
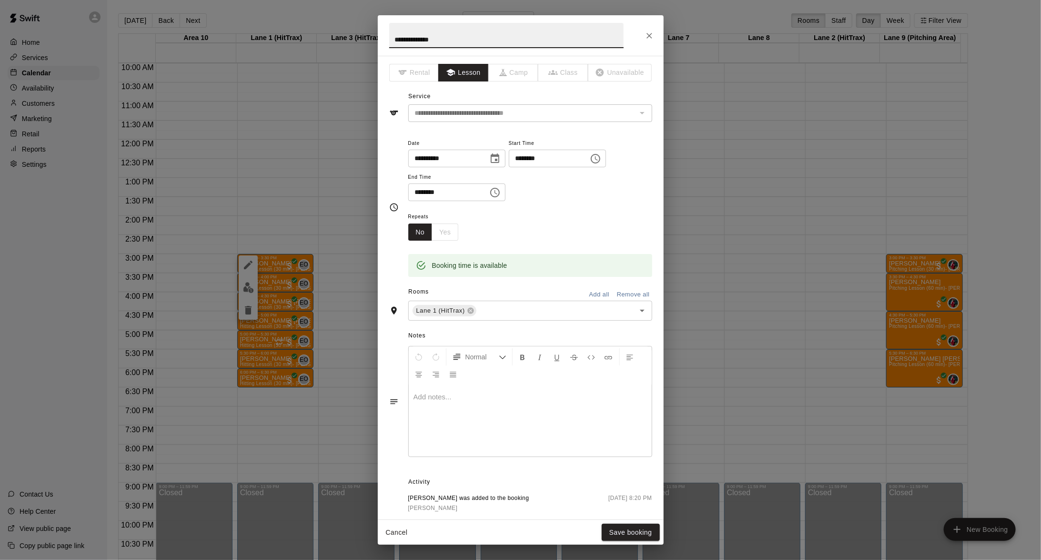
click at [646, 38] on icon "Close" at bounding box center [650, 36] width 10 height 10
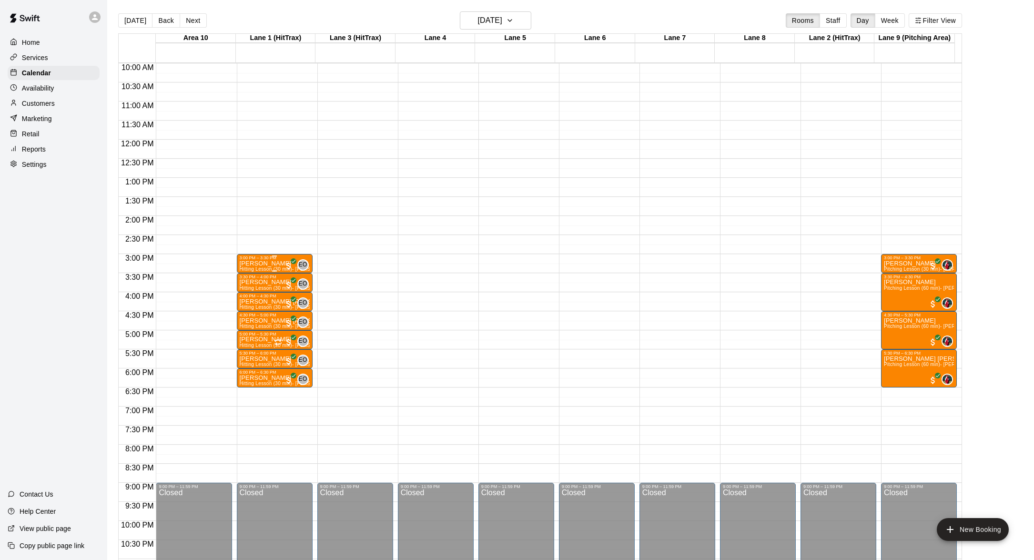
click at [262, 264] on p "[PERSON_NAME]" at bounding box center [275, 264] width 70 height 0
click at [250, 270] on icon "edit" at bounding box center [248, 273] width 11 height 11
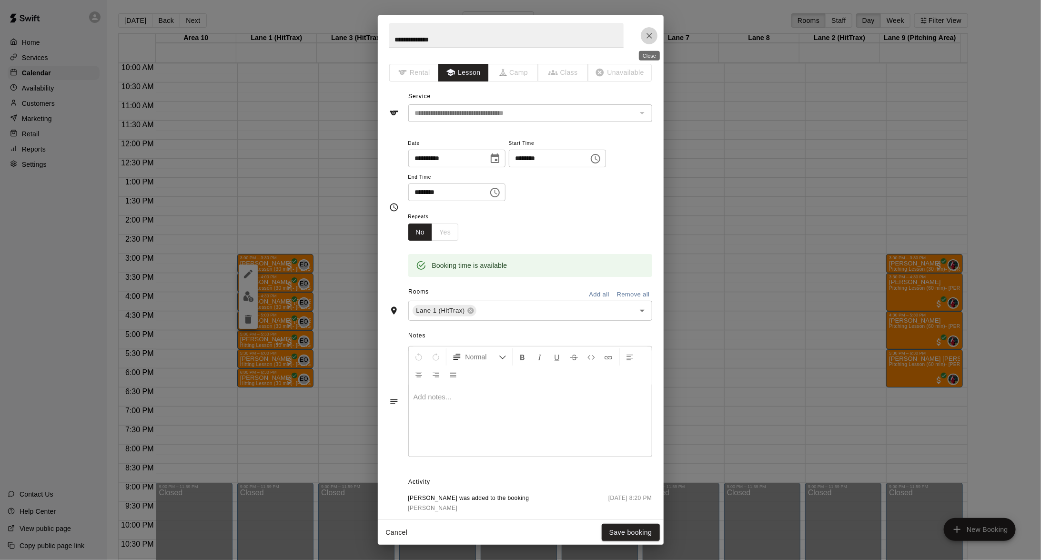
click at [647, 38] on icon "Close" at bounding box center [650, 36] width 6 height 6
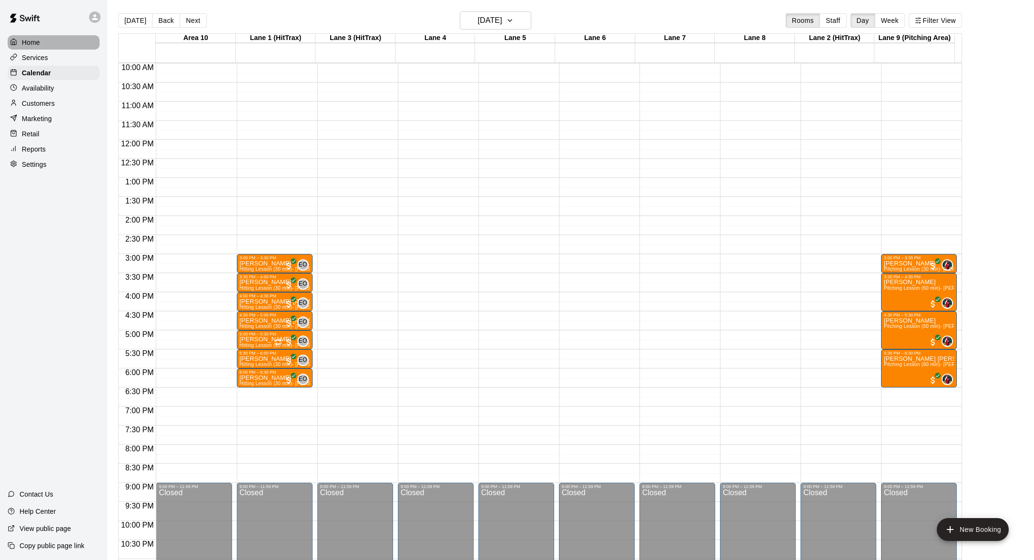
click at [34, 43] on p "Home" at bounding box center [31, 43] width 18 height 10
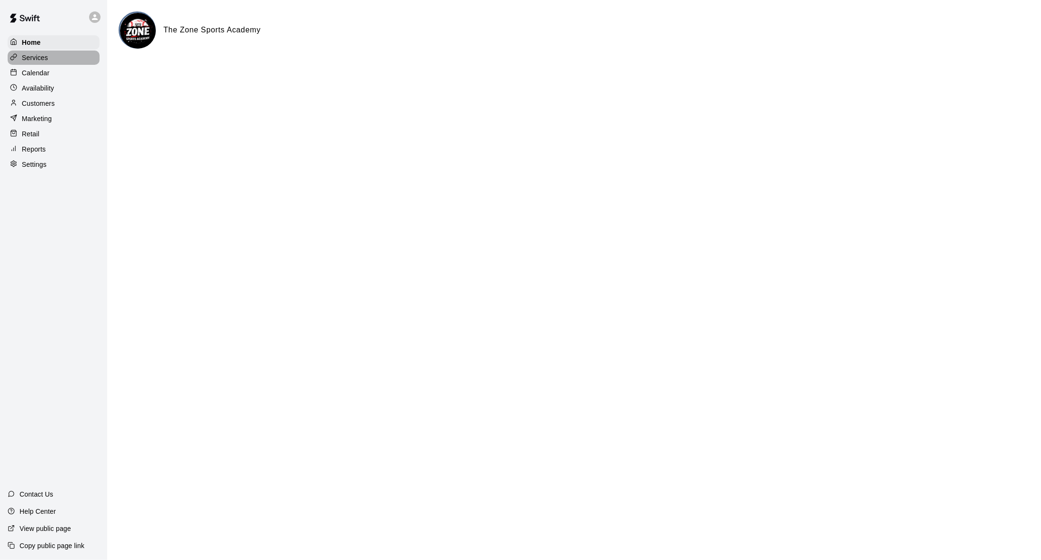
click at [33, 64] on div "Services" at bounding box center [54, 58] width 92 height 14
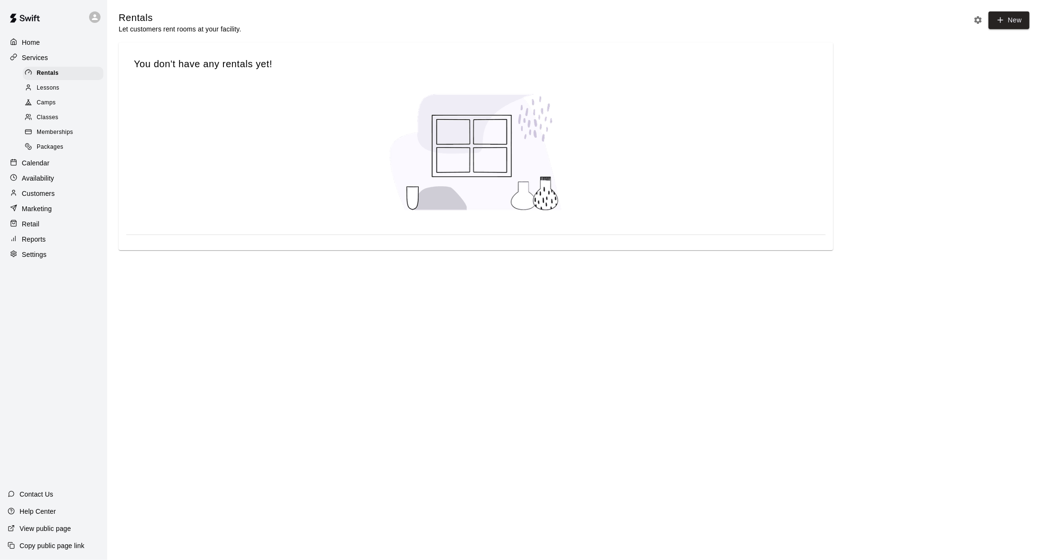
click at [33, 61] on p "Services" at bounding box center [35, 58] width 26 height 10
click at [40, 196] on p "Customers" at bounding box center [38, 194] width 33 height 10
click at [40, 196] on div "Home Services Rentals Lessons Camps Classes Memberships Packages Calendar Avail…" at bounding box center [53, 280] width 107 height 560
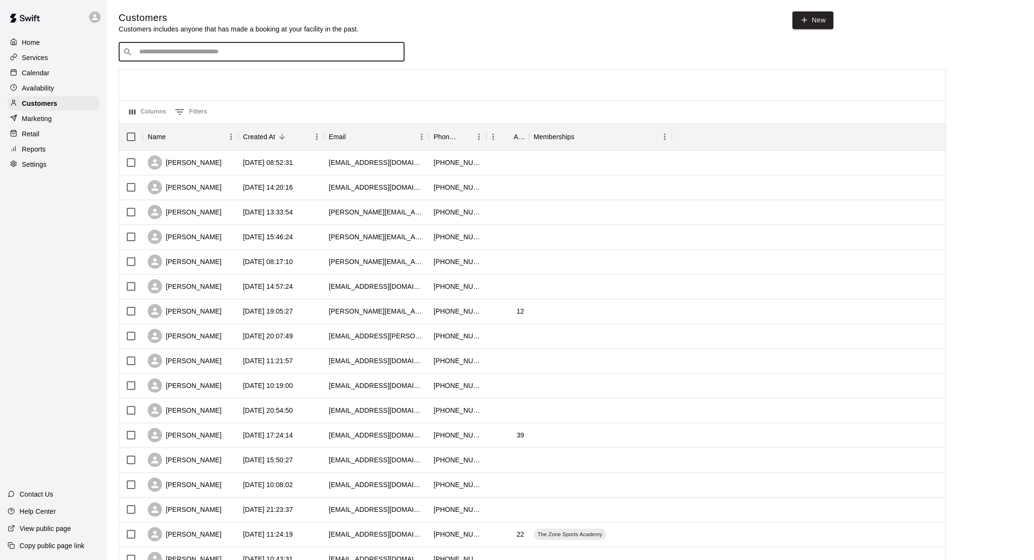
drag, startPoint x: 40, startPoint y: 196, endPoint x: 181, endPoint y: 58, distance: 197.5
click at [181, 58] on div "​ ​" at bounding box center [262, 51] width 286 height 19
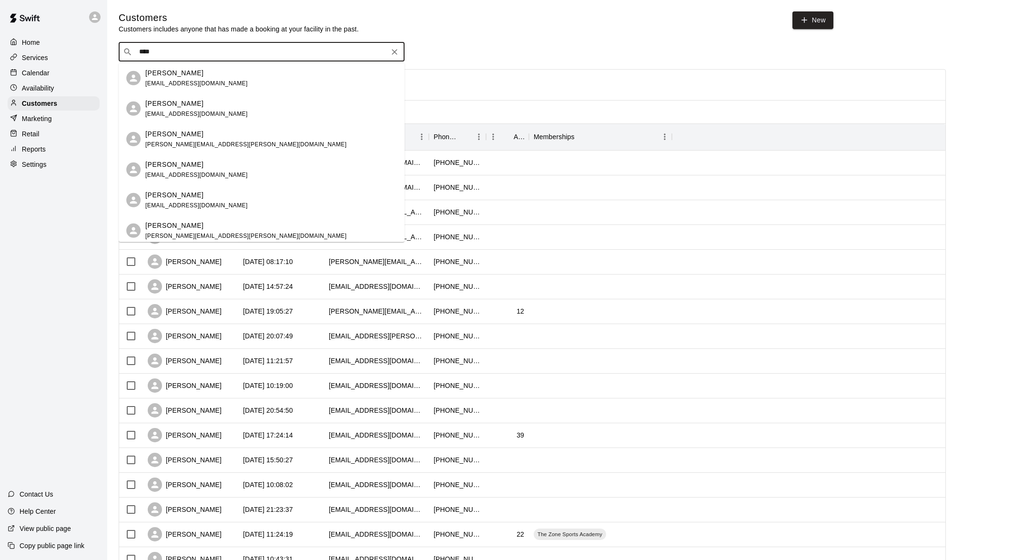
type input "*****"
click at [165, 162] on p "[PERSON_NAME]" at bounding box center [174, 164] width 58 height 10
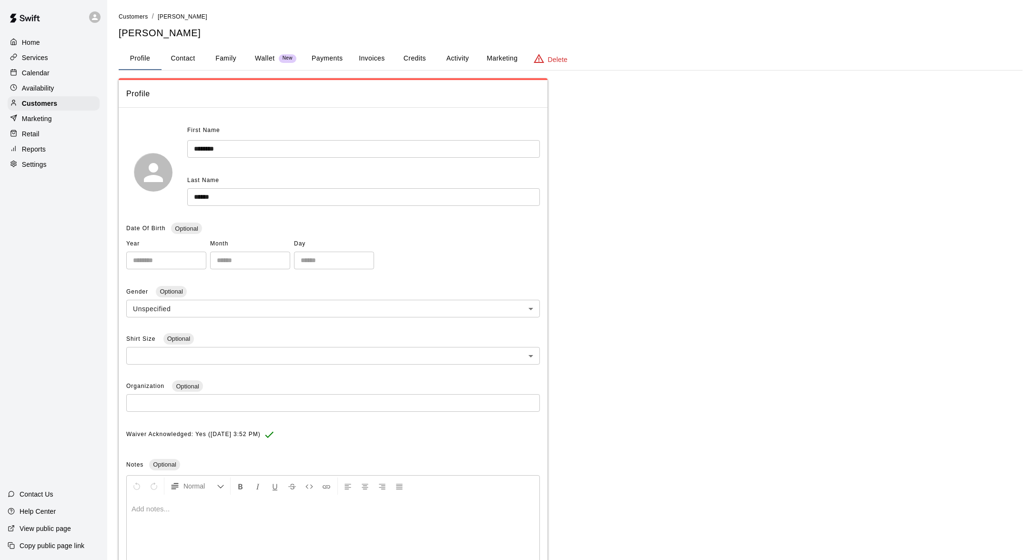
click at [193, 57] on button "Contact" at bounding box center [183, 58] width 43 height 23
select select "**"
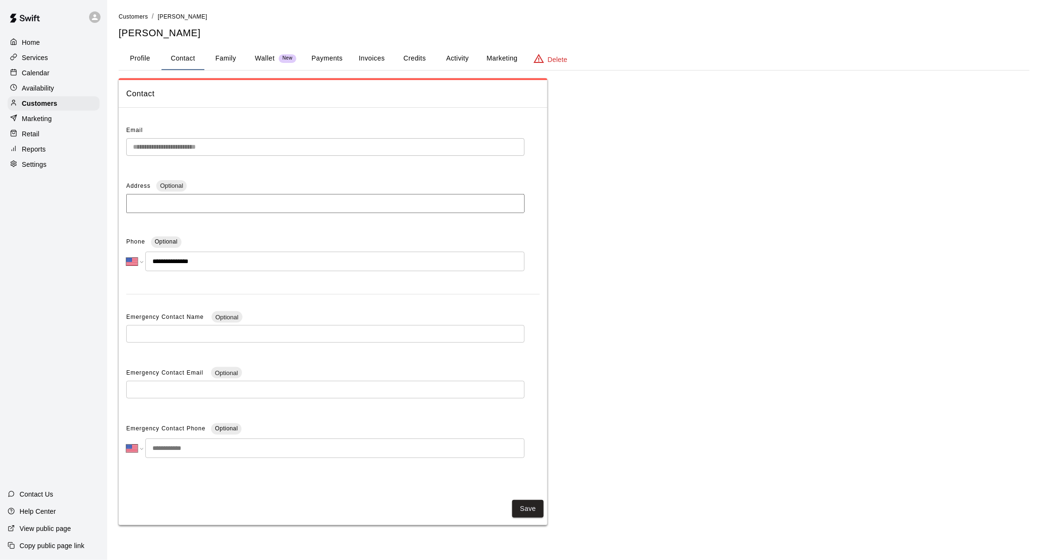
click at [216, 61] on button "Family" at bounding box center [225, 58] width 43 height 23
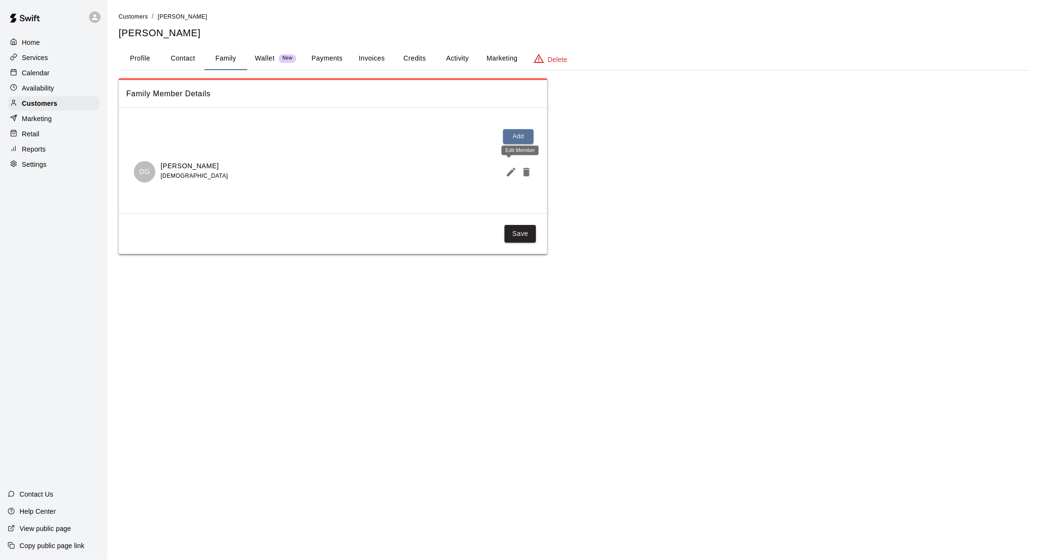
click at [508, 173] on icon "Edit Member" at bounding box center [511, 172] width 9 height 9
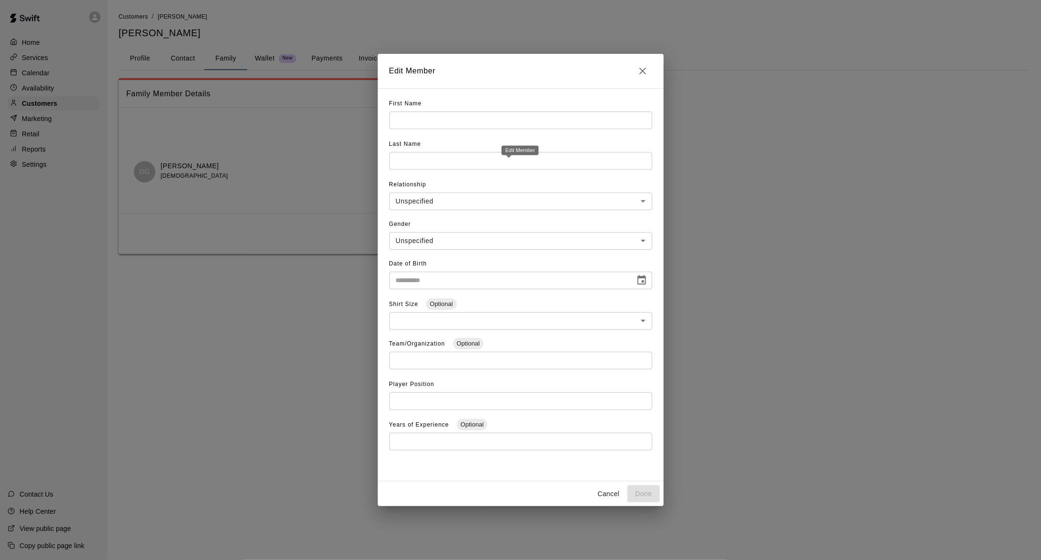
type input "******"
type input "*****"
type input "****"
type input "********"
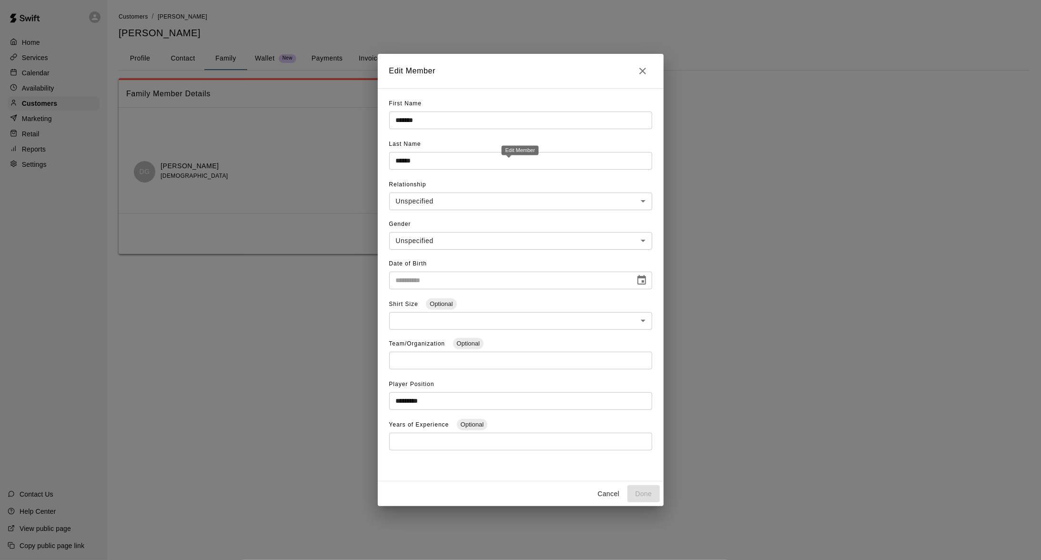
type input "**********"
click at [643, 74] on icon "Close" at bounding box center [642, 70] width 11 height 11
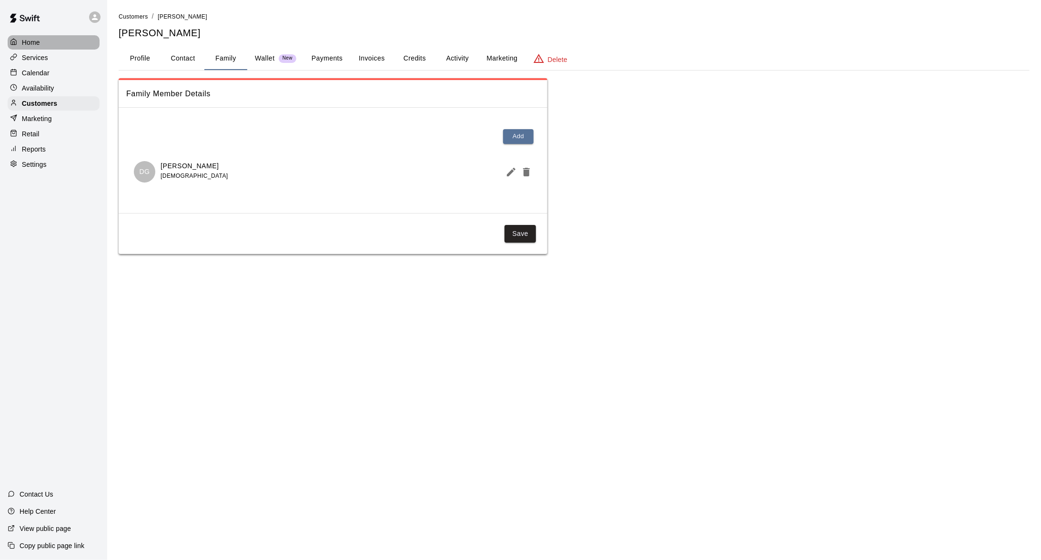
click at [40, 47] on div "Home" at bounding box center [54, 42] width 92 height 14
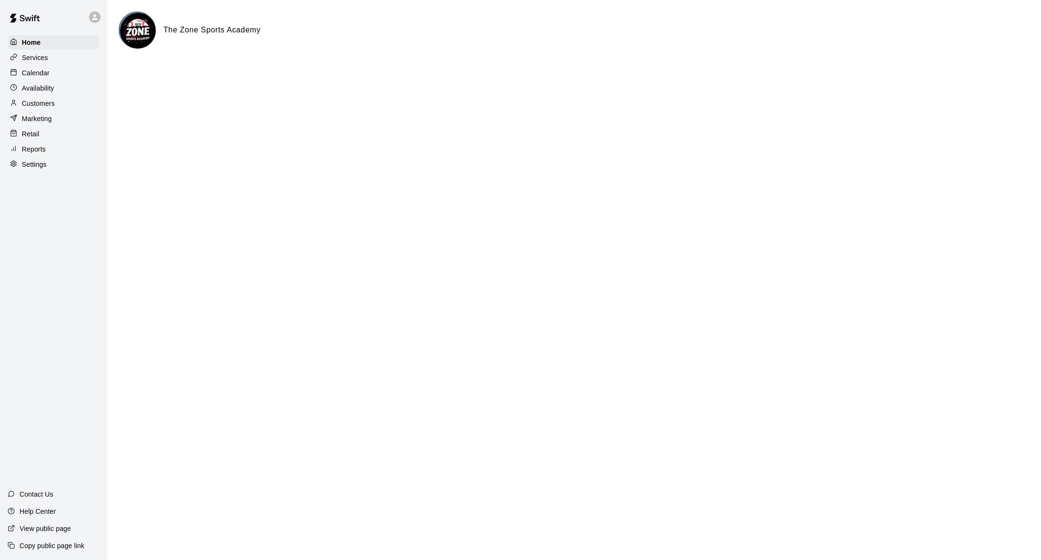
click at [36, 103] on p "Customers" at bounding box center [38, 104] width 33 height 10
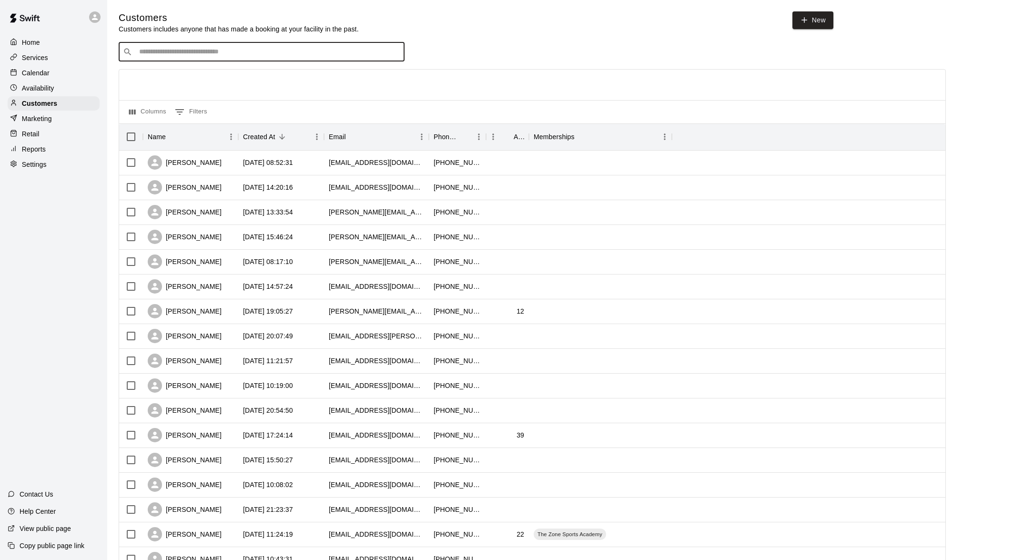
click at [159, 54] on input "Search customers by name or email" at bounding box center [268, 52] width 264 height 10
type input "****"
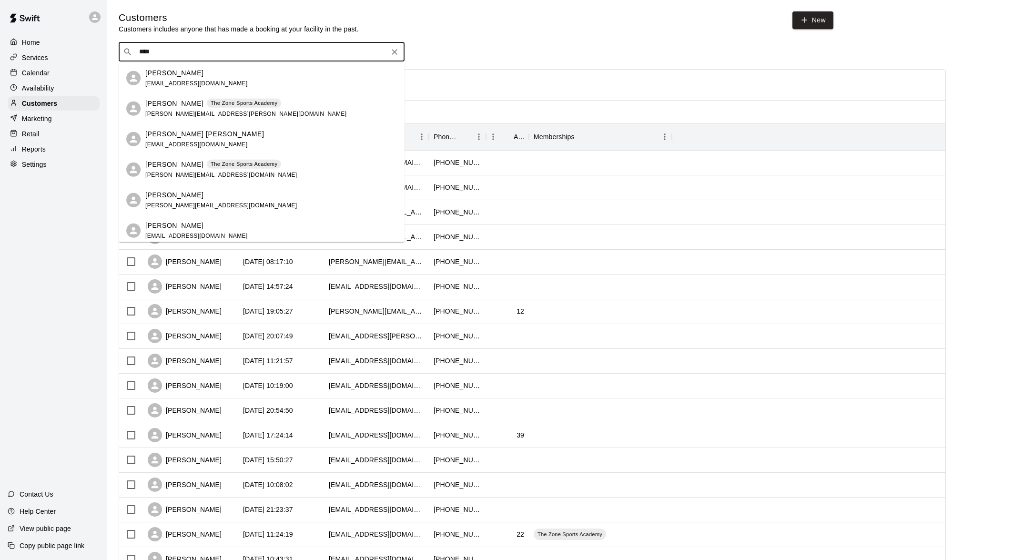
click at [151, 69] on p "[PERSON_NAME]" at bounding box center [174, 73] width 58 height 10
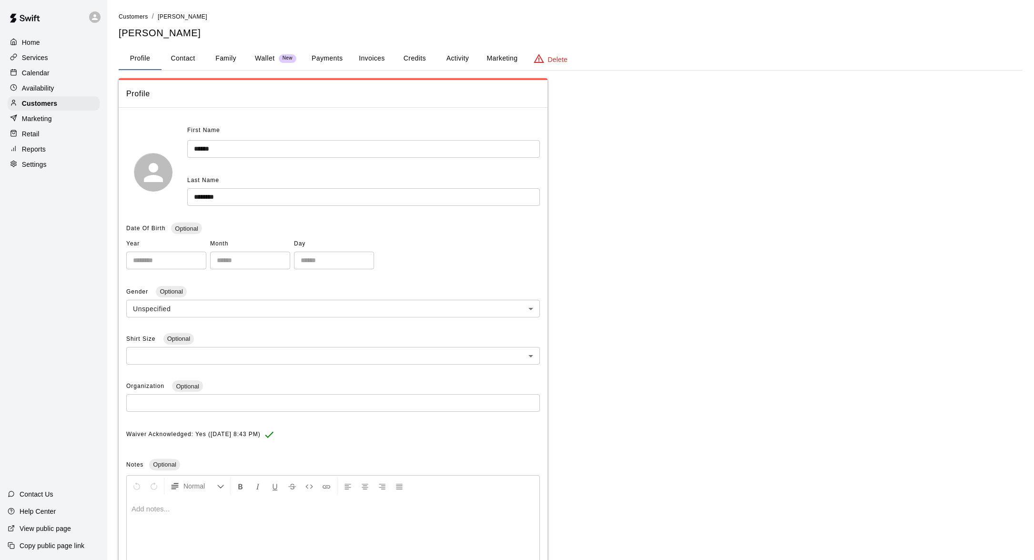
click at [221, 62] on button "Family" at bounding box center [225, 58] width 43 height 23
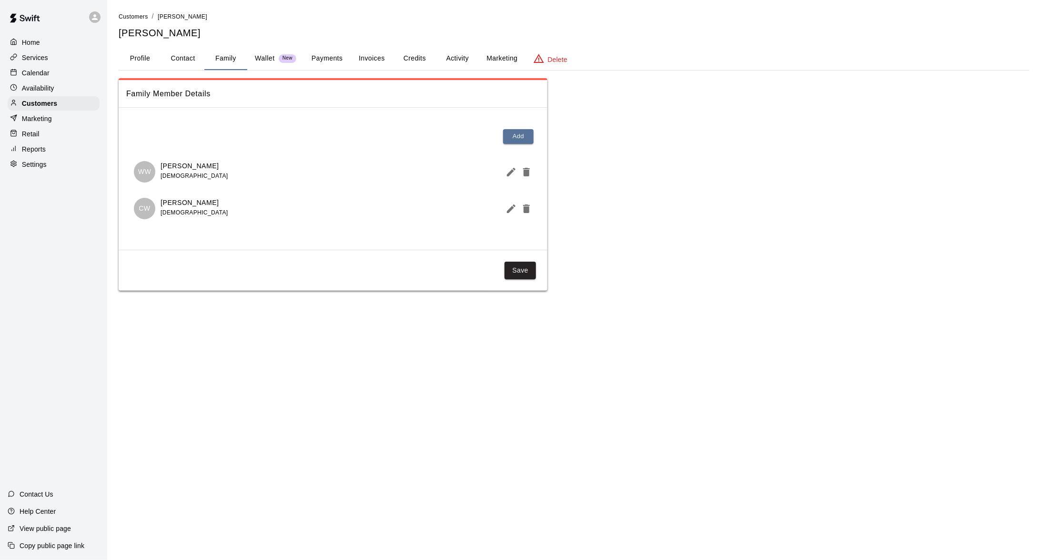
click at [509, 173] on icon "Edit Member" at bounding box center [511, 172] width 9 height 9
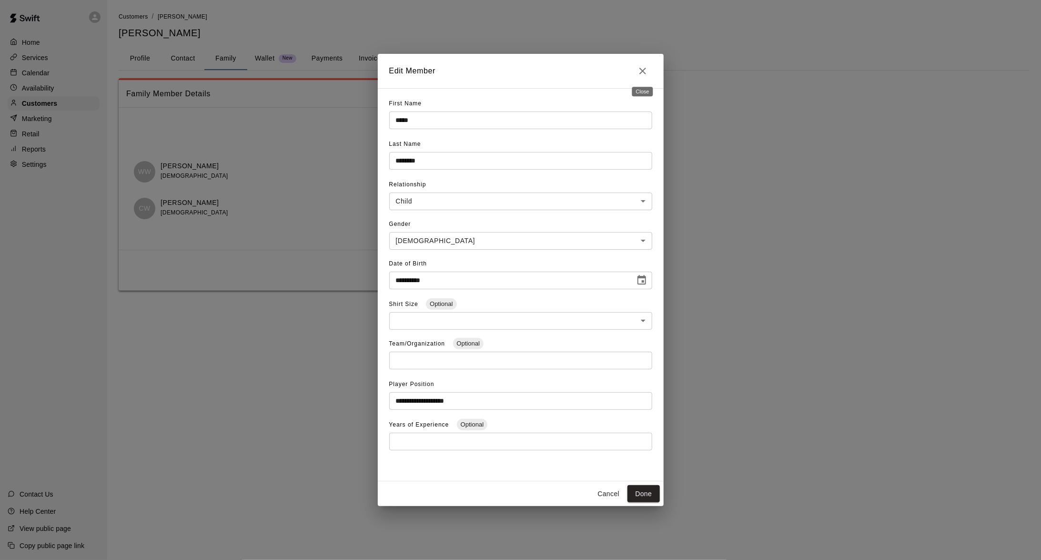
click at [639, 71] on icon "Close" at bounding box center [642, 70] width 11 height 11
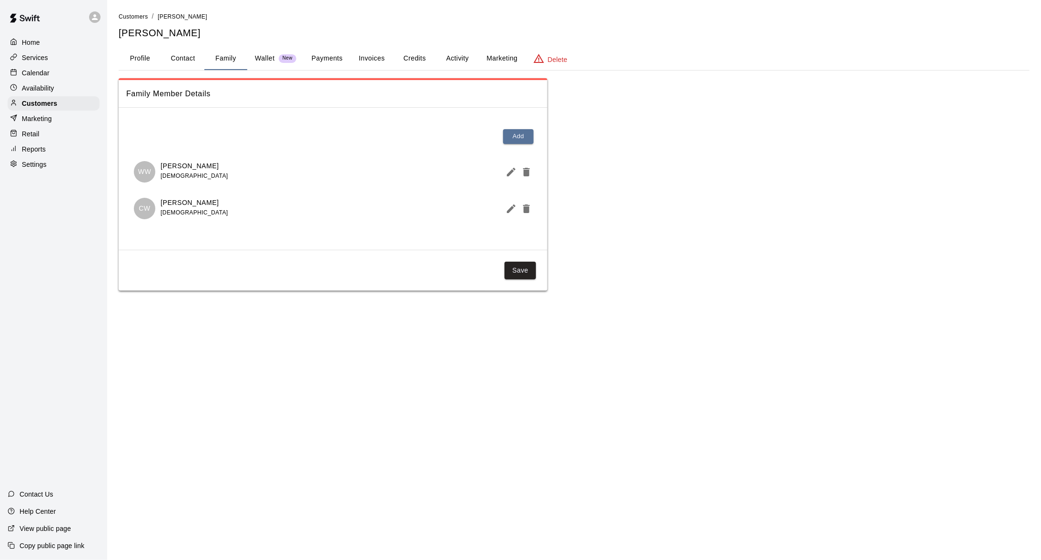
click at [24, 47] on div "Home" at bounding box center [54, 42] width 92 height 14
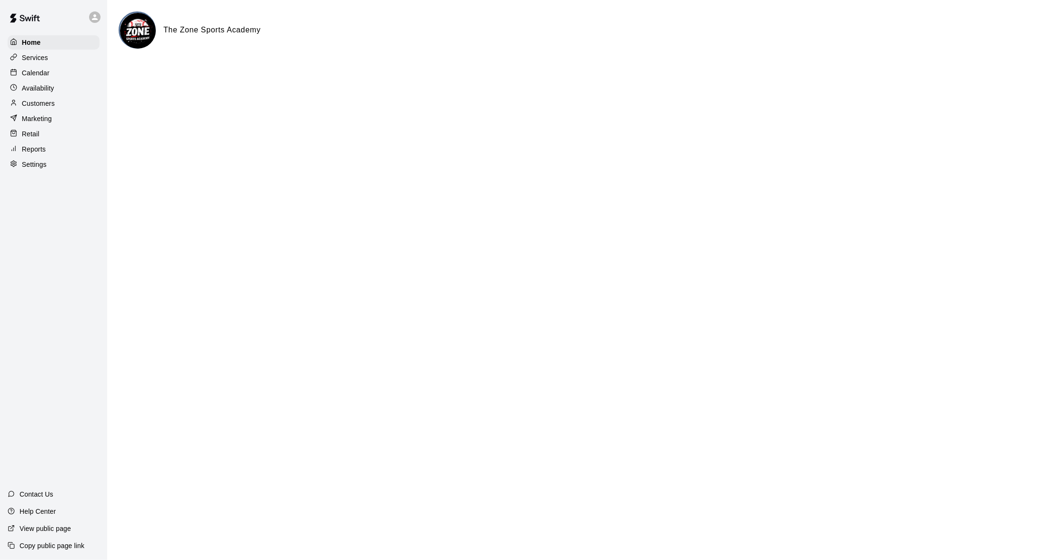
click at [46, 101] on p "Customers" at bounding box center [38, 104] width 33 height 10
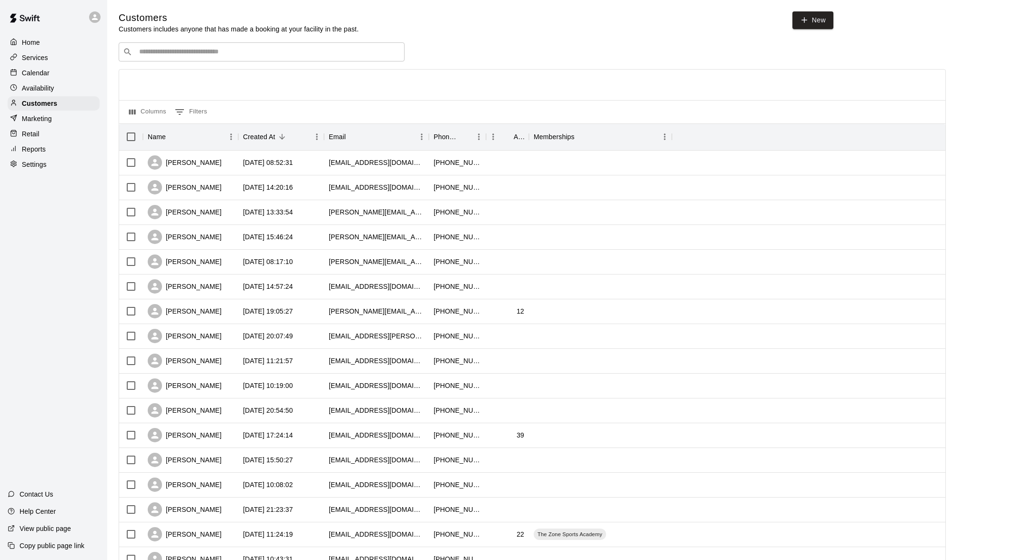
click at [212, 45] on div "​ ​" at bounding box center [262, 51] width 286 height 19
click at [204, 52] on input "Search customers by name or email" at bounding box center [268, 52] width 264 height 10
type input "****"
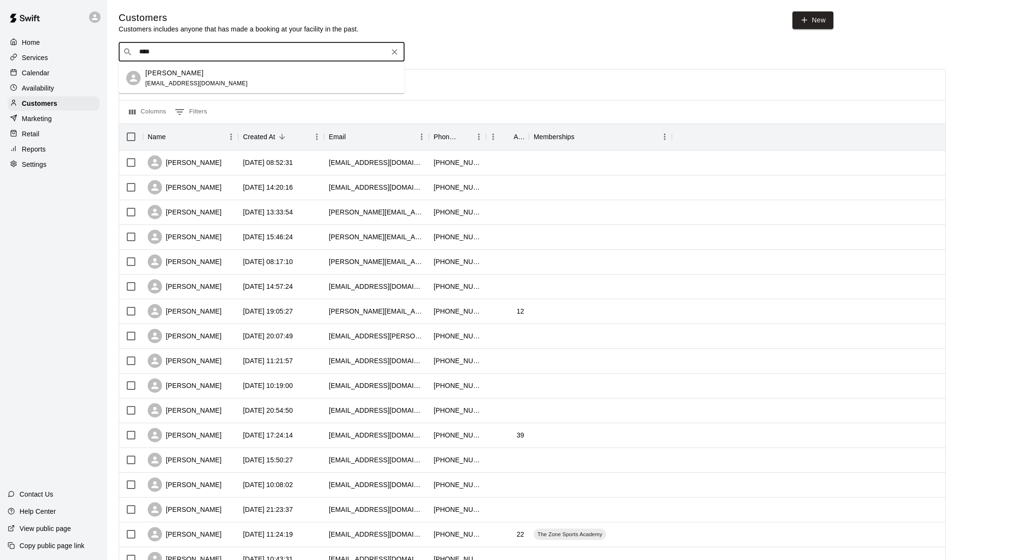
click at [188, 66] on div "[PERSON_NAME] [EMAIL_ADDRESS][DOMAIN_NAME]" at bounding box center [262, 78] width 286 height 30
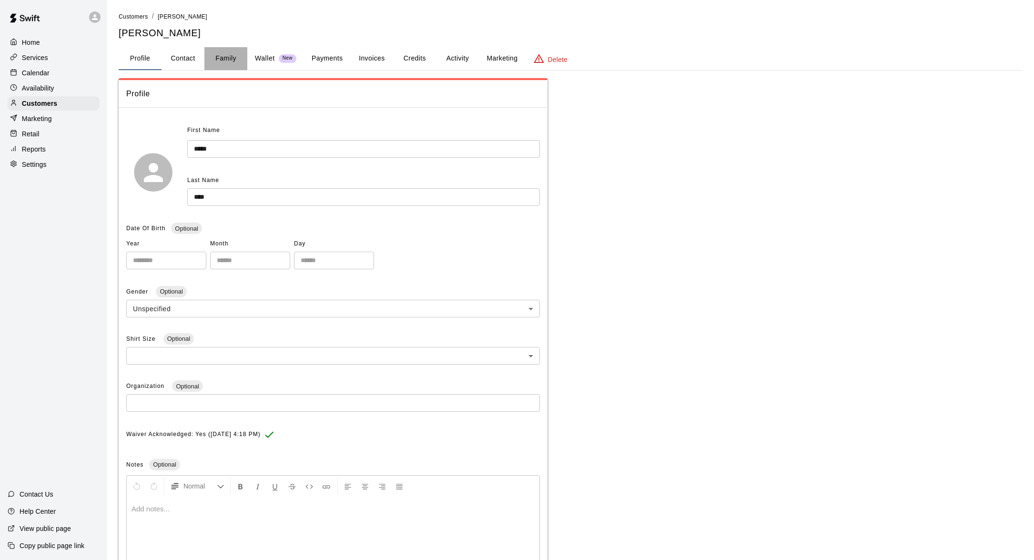
click at [221, 64] on button "Family" at bounding box center [225, 58] width 43 height 23
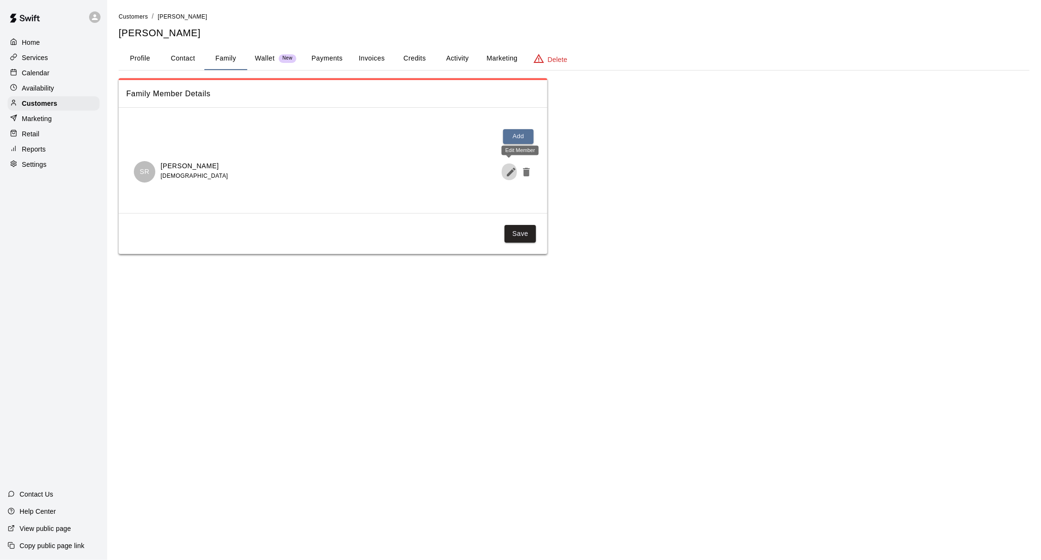
click at [504, 173] on button "Edit Member" at bounding box center [509, 171] width 15 height 19
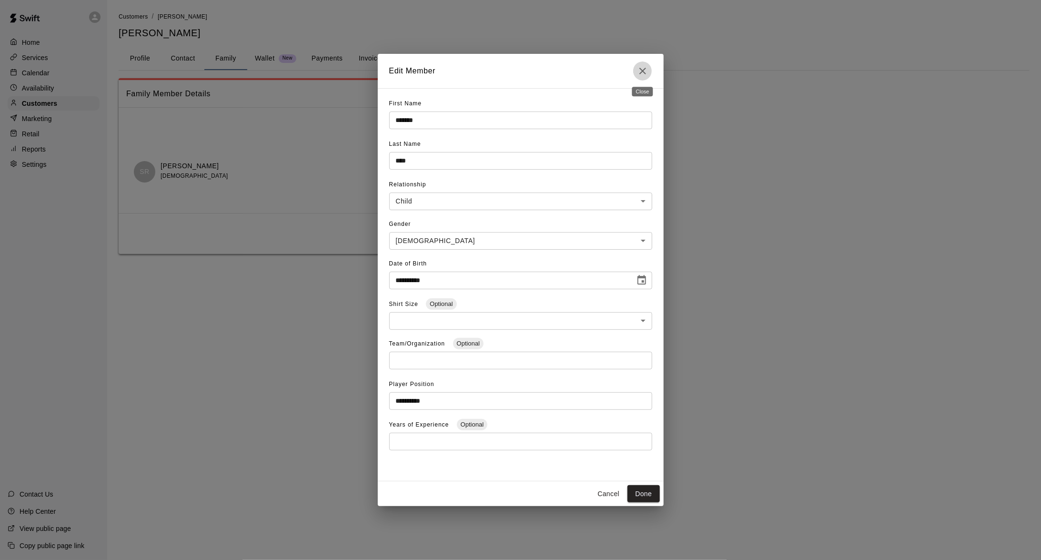
click at [642, 72] on icon "Close" at bounding box center [642, 70] width 11 height 11
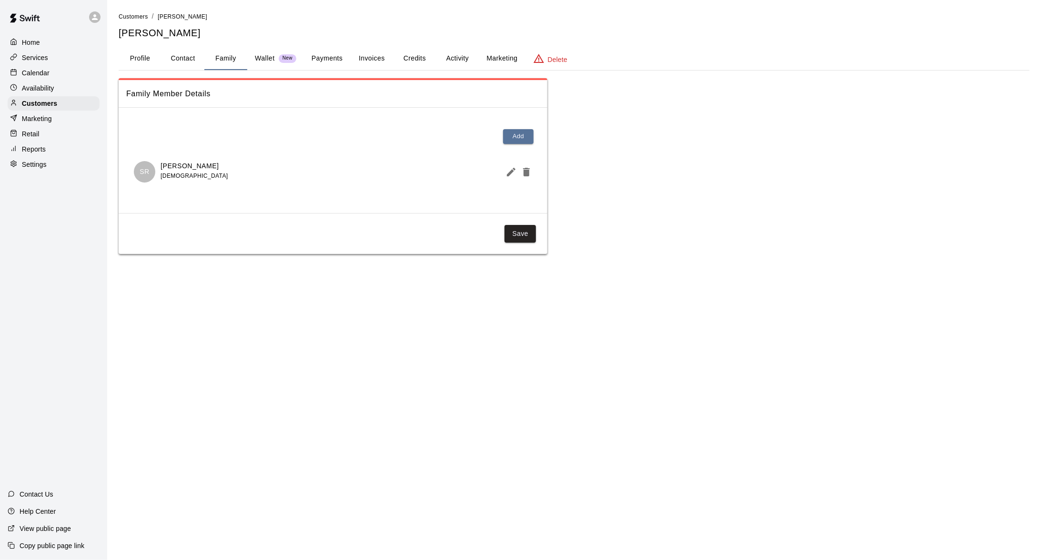
click at [38, 44] on p "Home" at bounding box center [31, 43] width 18 height 10
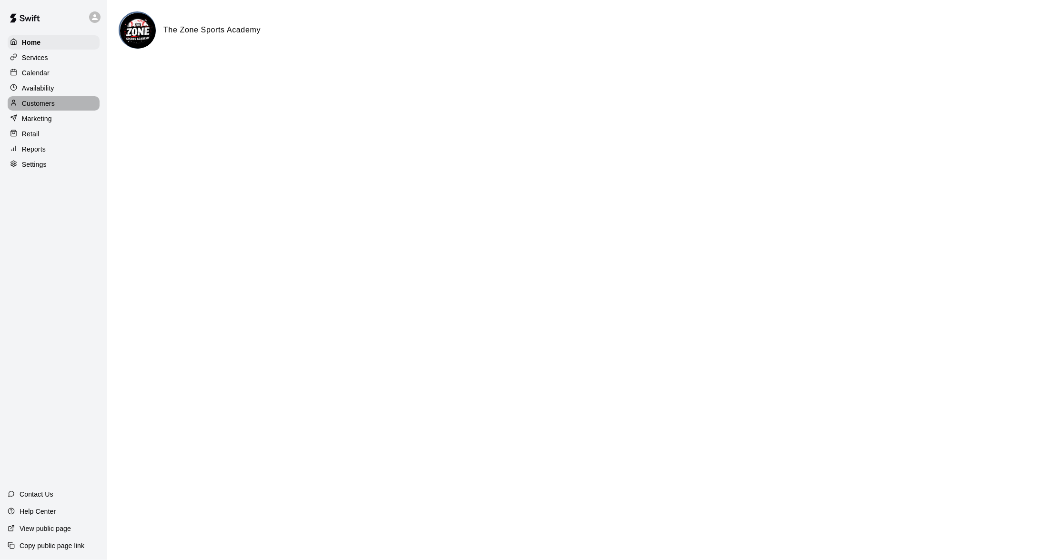
click at [37, 108] on p "Customers" at bounding box center [38, 104] width 33 height 10
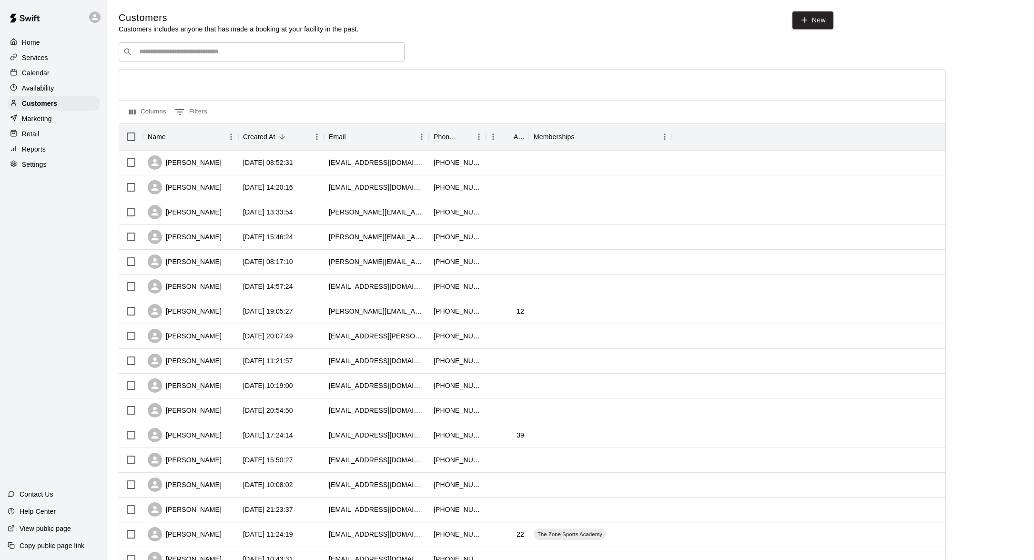
click at [30, 153] on p "Reports" at bounding box center [34, 149] width 24 height 10
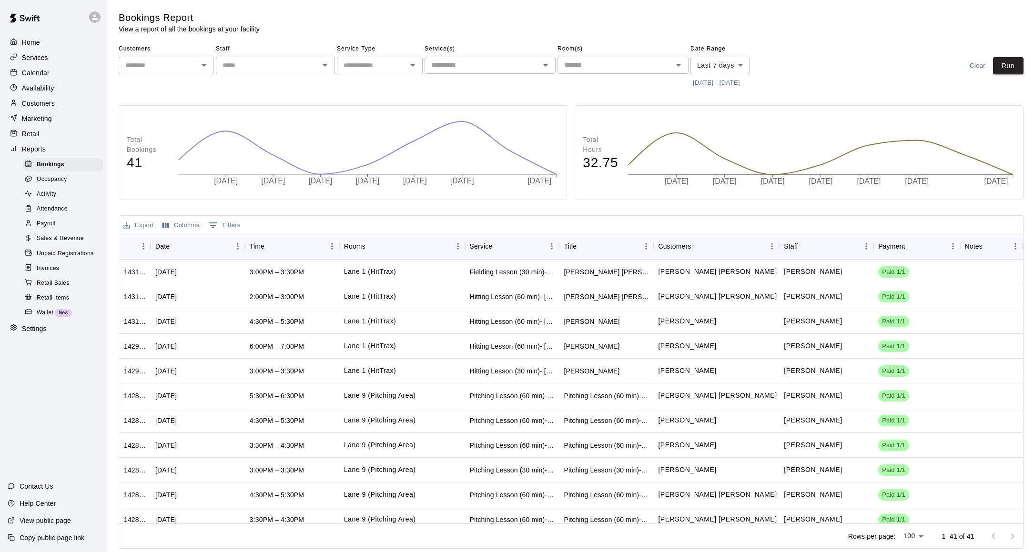
click at [31, 47] on p "Home" at bounding box center [31, 43] width 18 height 10
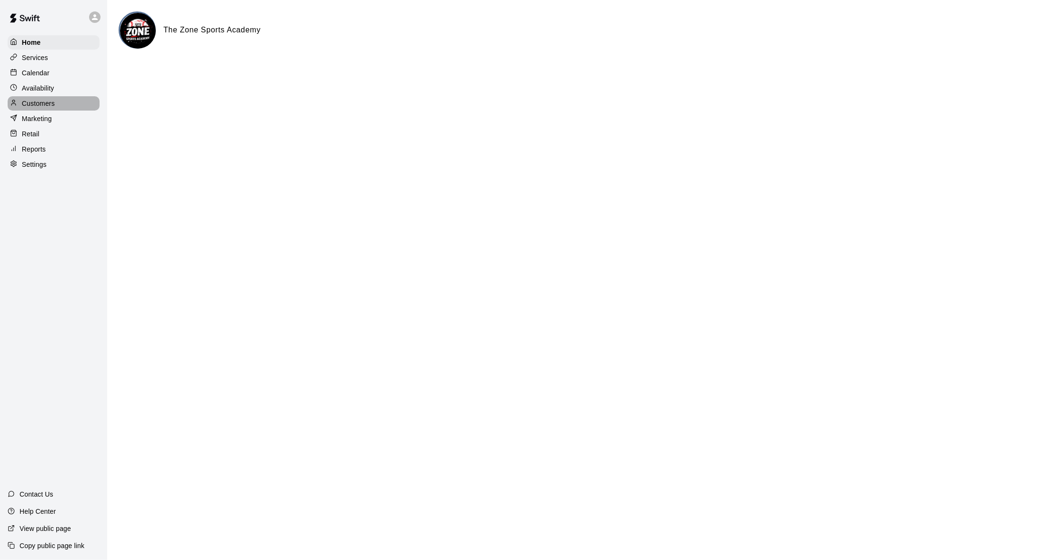
click at [40, 107] on p "Customers" at bounding box center [38, 104] width 33 height 10
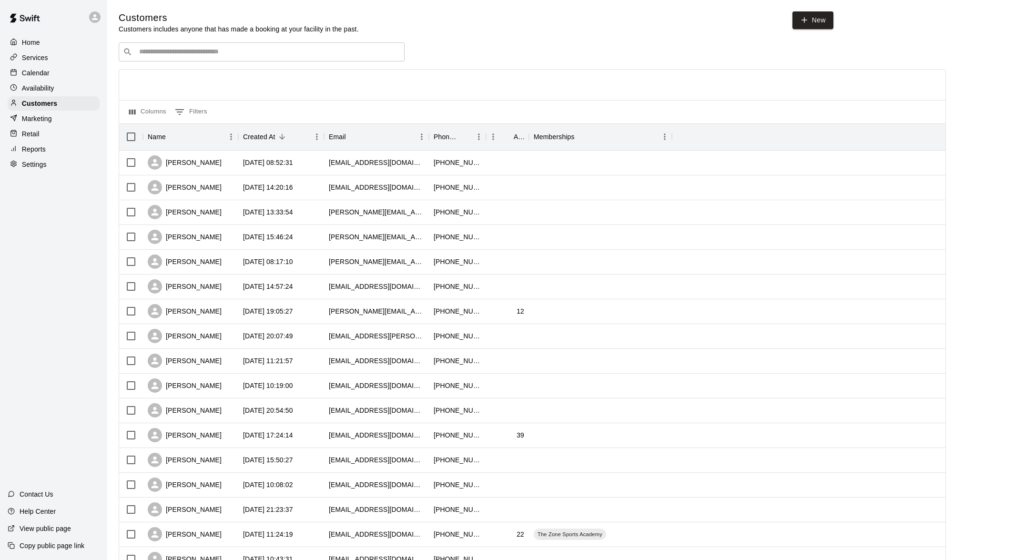
click at [32, 43] on p "Home" at bounding box center [31, 43] width 18 height 10
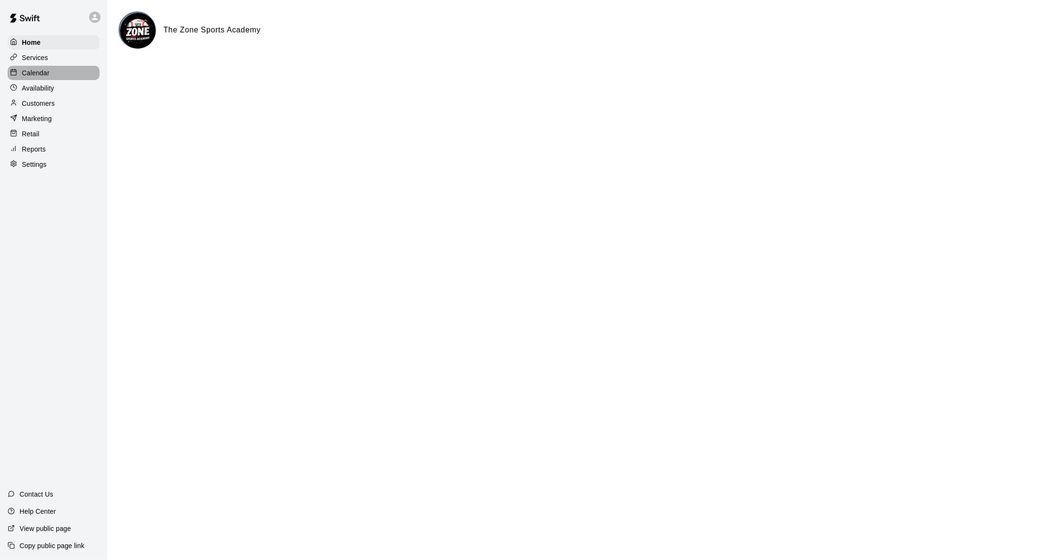
click at [40, 77] on p "Calendar" at bounding box center [36, 73] width 28 height 10
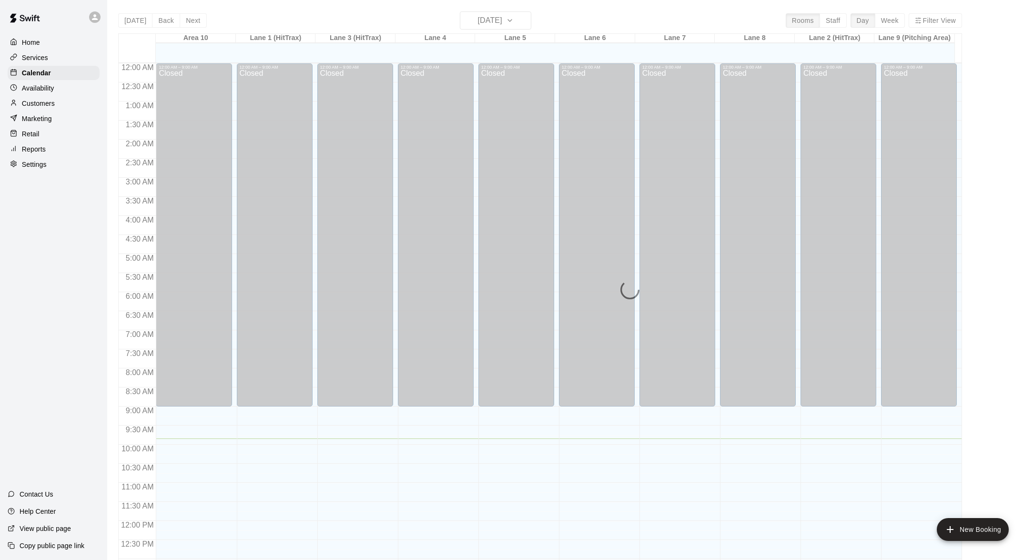
scroll to position [375, 0]
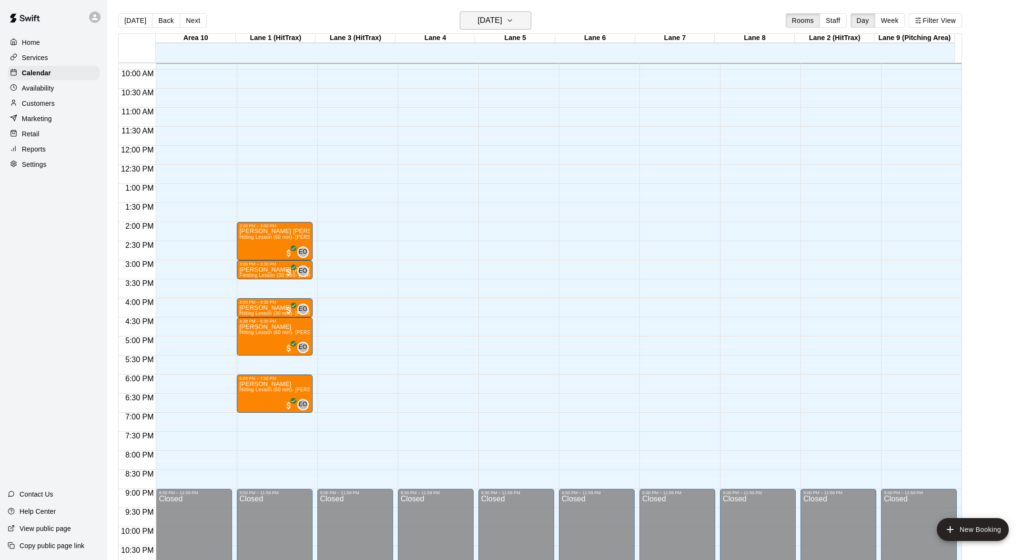
click at [528, 20] on button "[DATE]" at bounding box center [495, 20] width 71 height 18
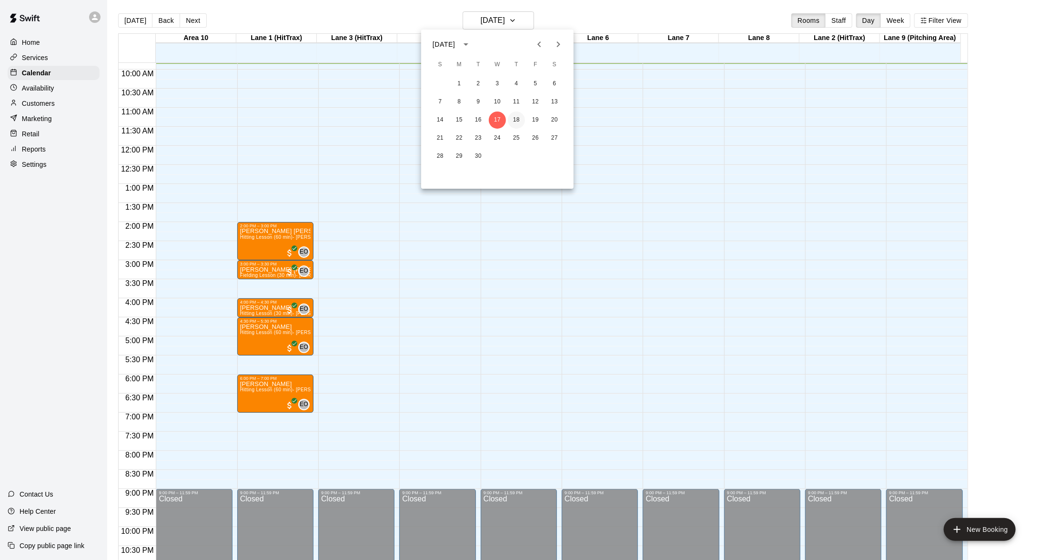
click at [517, 117] on button "18" at bounding box center [516, 120] width 17 height 17
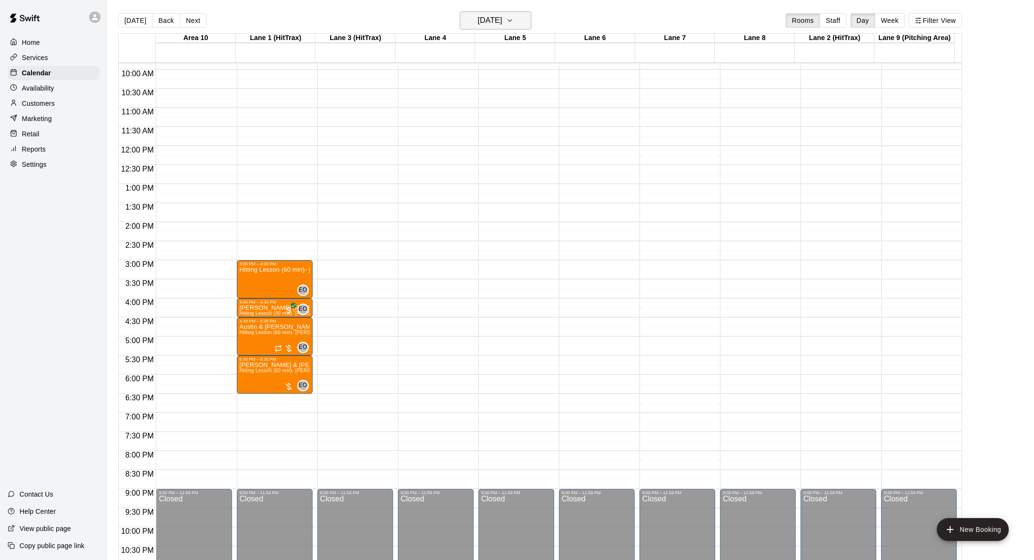
click at [514, 16] on icon "button" at bounding box center [510, 20] width 8 height 11
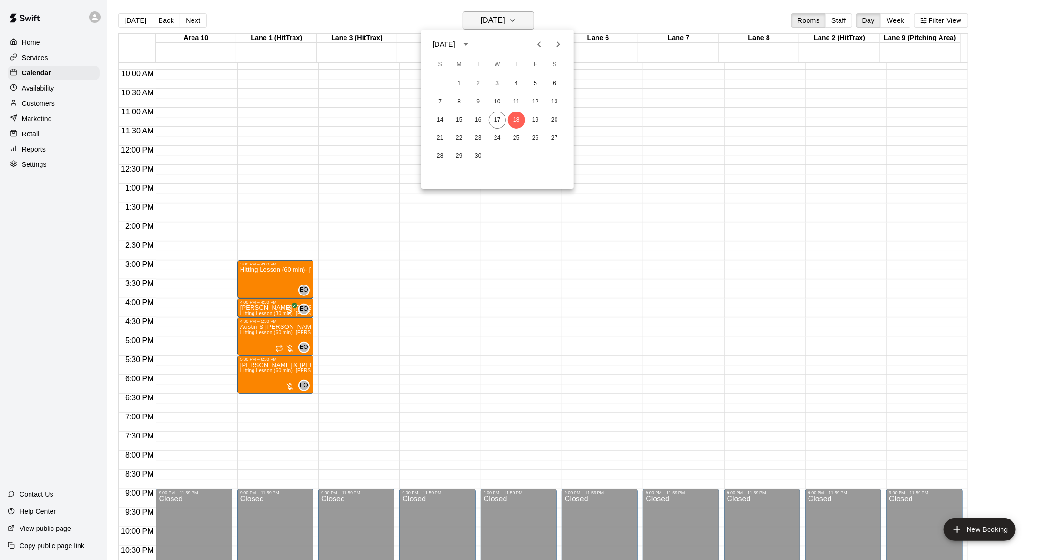
click at [526, 16] on div at bounding box center [520, 280] width 1041 height 560
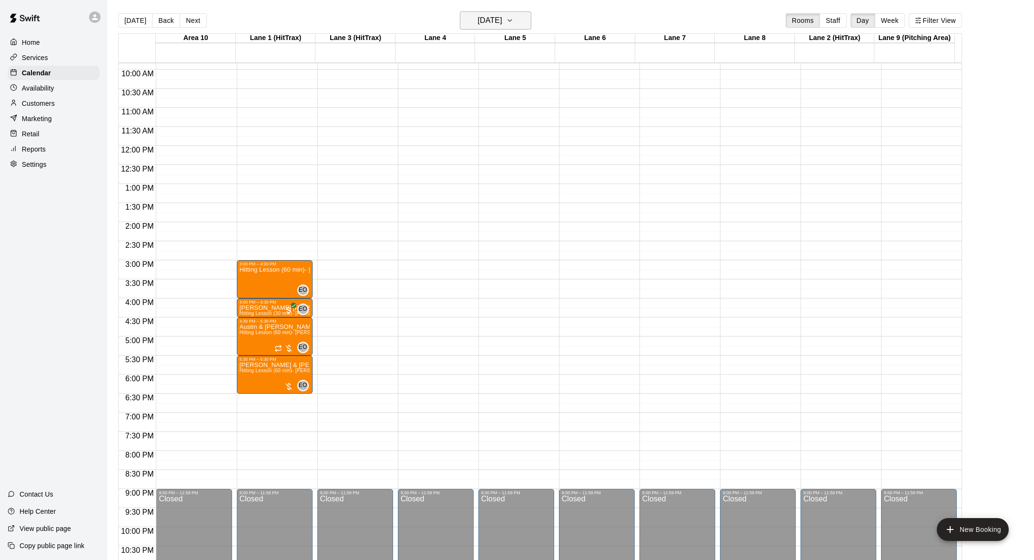
click at [514, 18] on icon "button" at bounding box center [510, 20] width 8 height 11
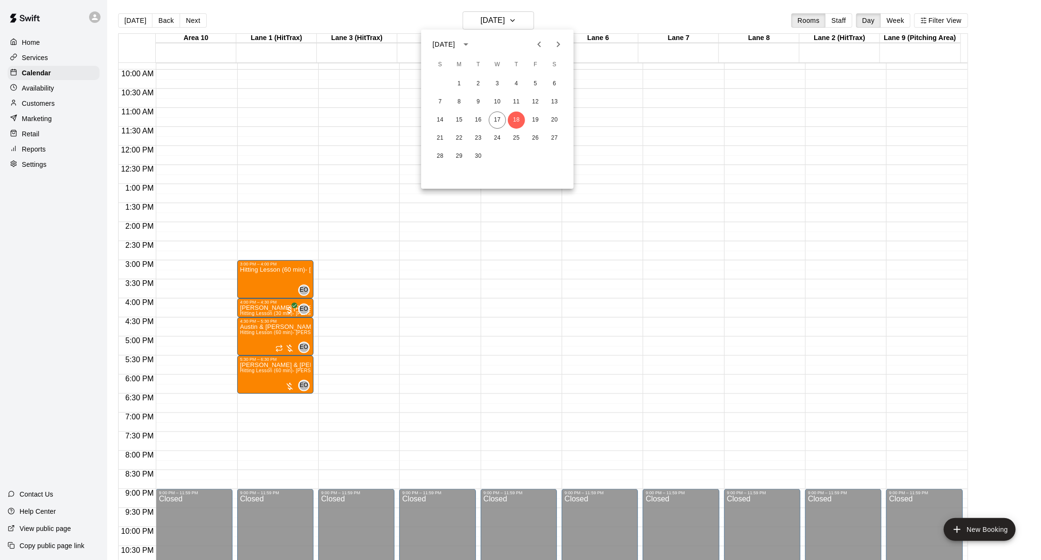
click at [525, 16] on div at bounding box center [520, 280] width 1041 height 560
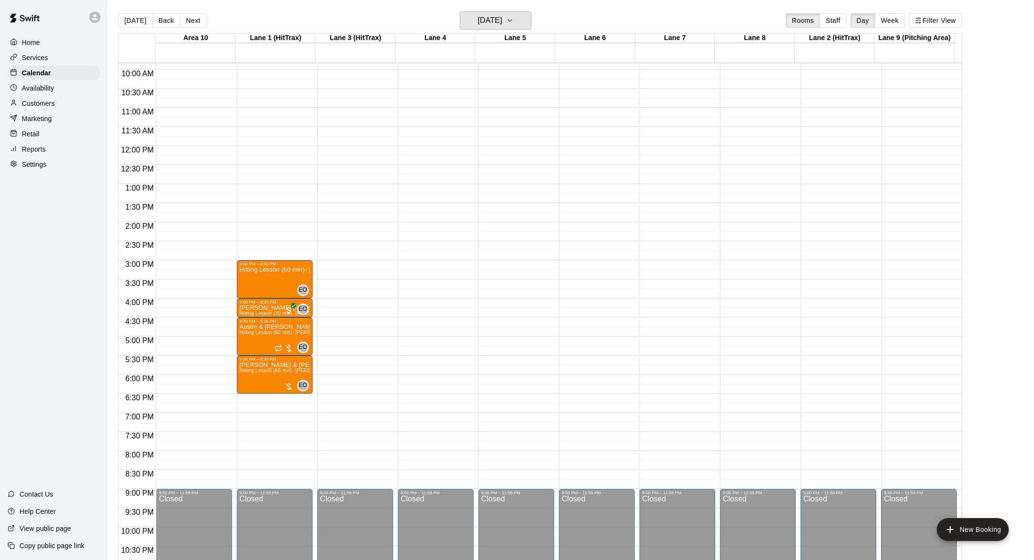
click at [514, 16] on icon "button" at bounding box center [510, 20] width 8 height 11
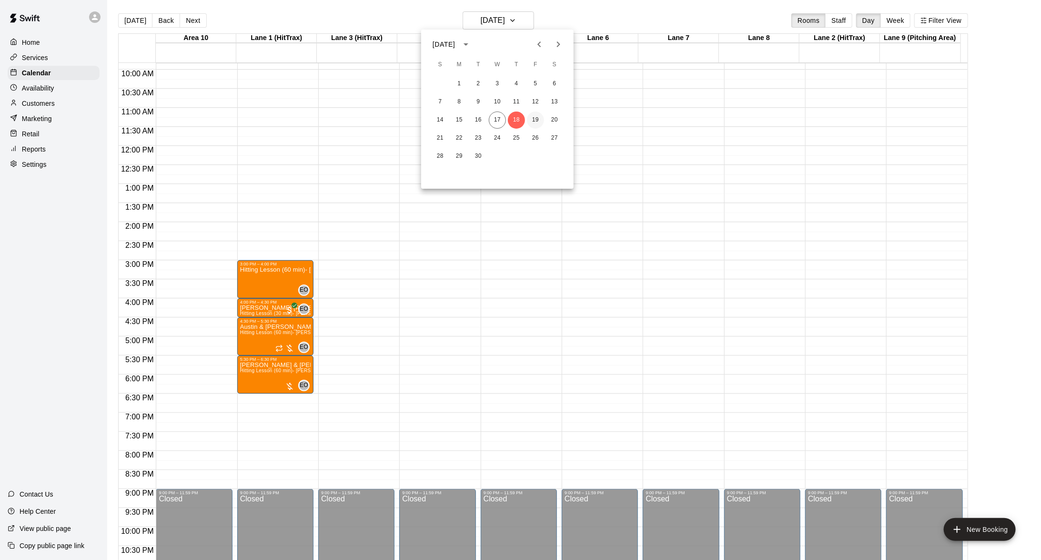
click at [529, 117] on button "19" at bounding box center [535, 120] width 17 height 17
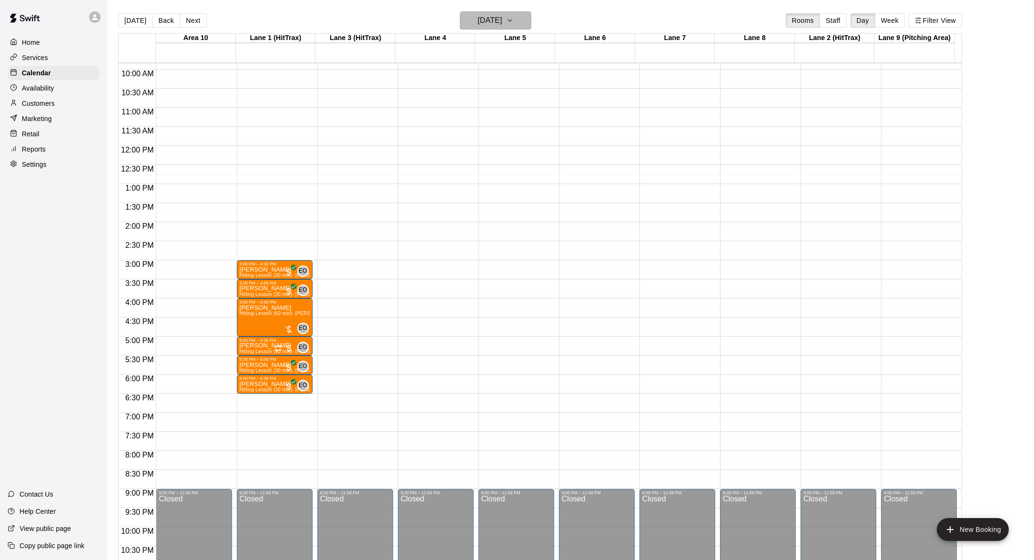
click at [514, 15] on icon "button" at bounding box center [510, 20] width 8 height 11
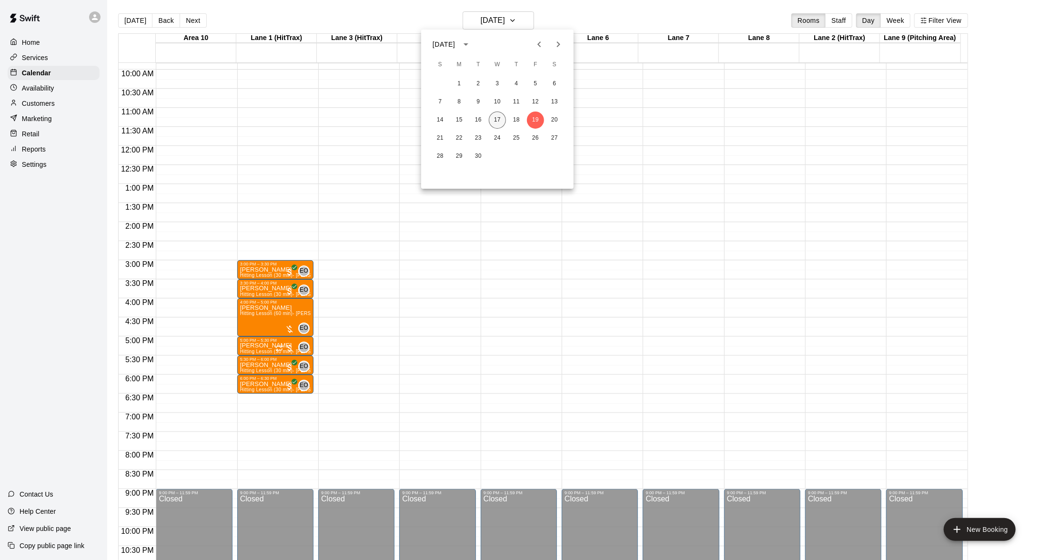
click at [495, 114] on button "17" at bounding box center [497, 120] width 17 height 17
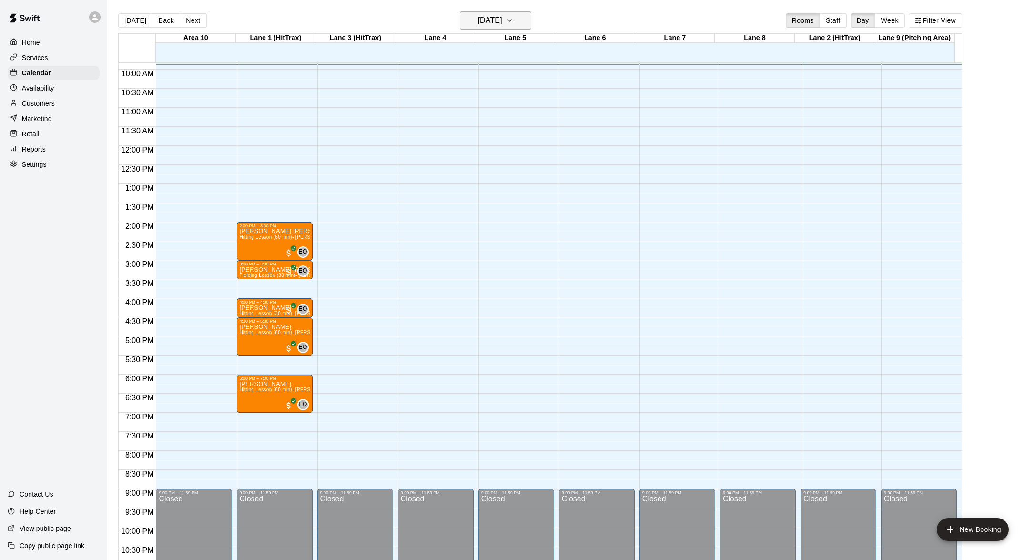
click at [514, 19] on icon "button" at bounding box center [510, 20] width 8 height 11
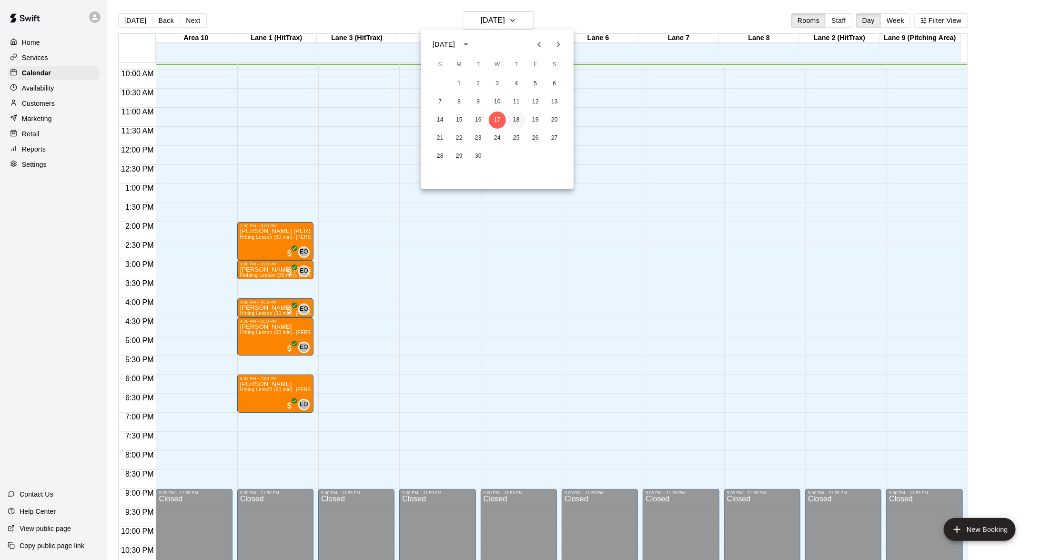
click at [517, 113] on button "18" at bounding box center [516, 120] width 17 height 17
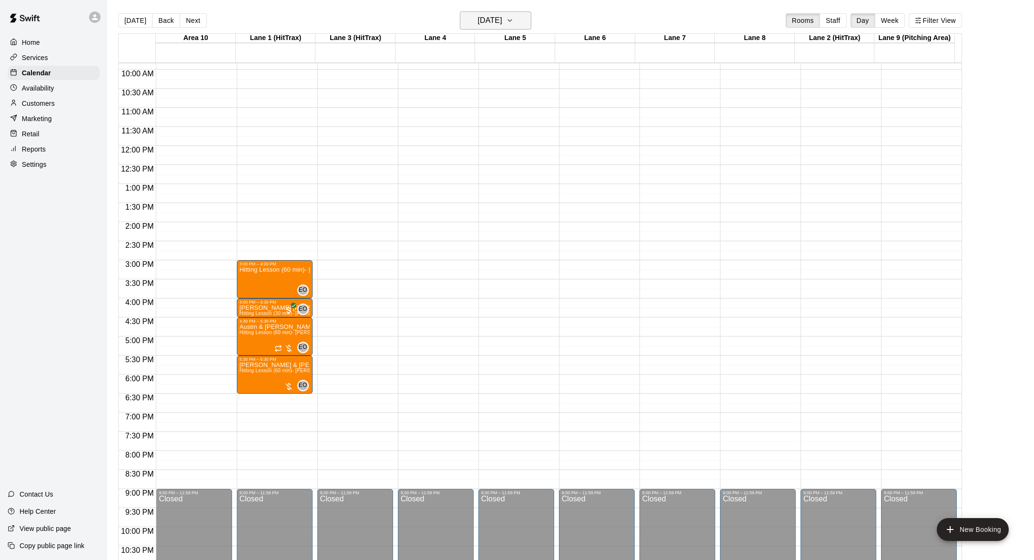
click at [514, 15] on icon "button" at bounding box center [510, 20] width 8 height 11
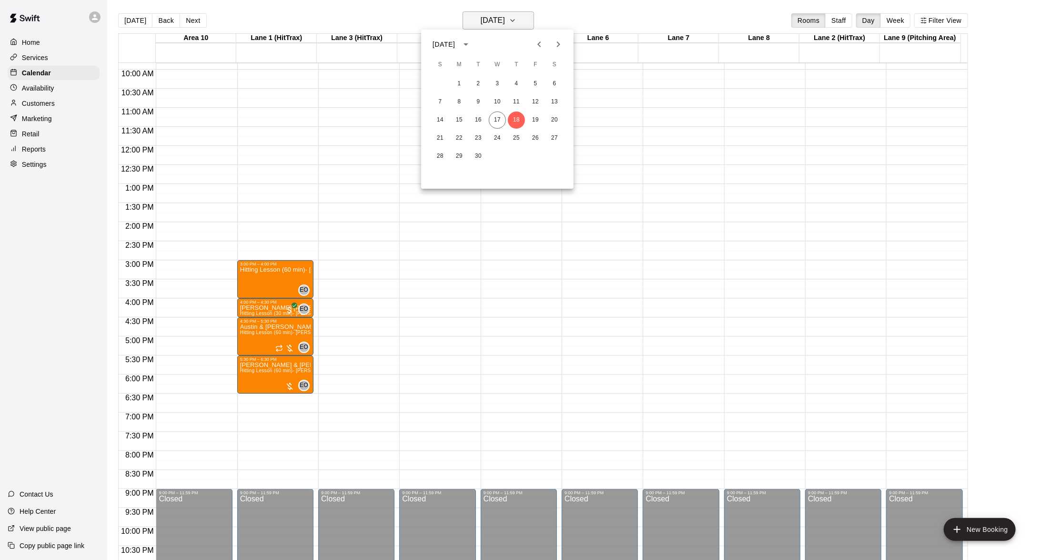
click at [527, 14] on div at bounding box center [520, 280] width 1041 height 560
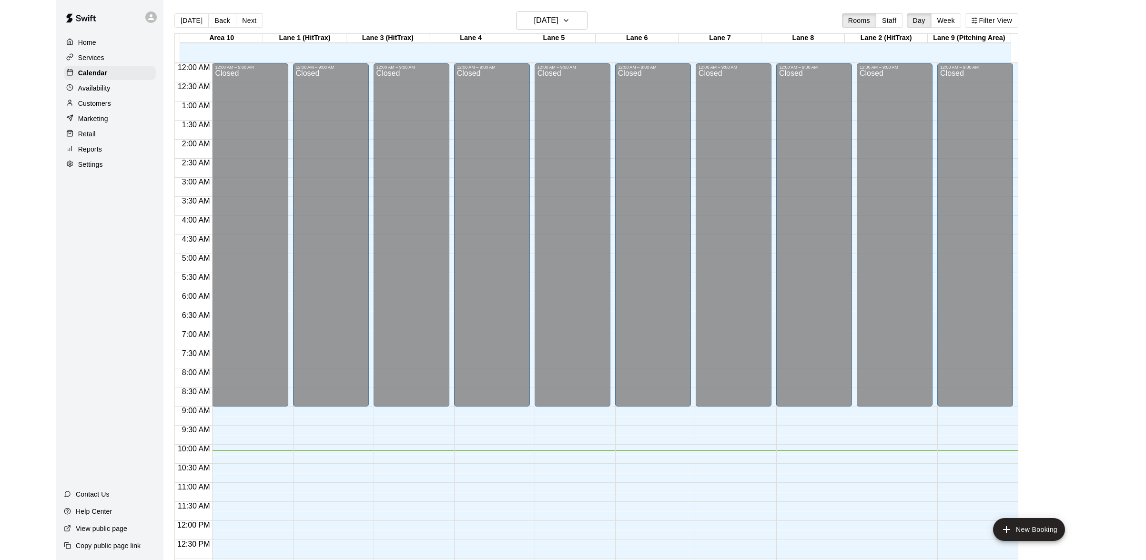
scroll to position [378, 0]
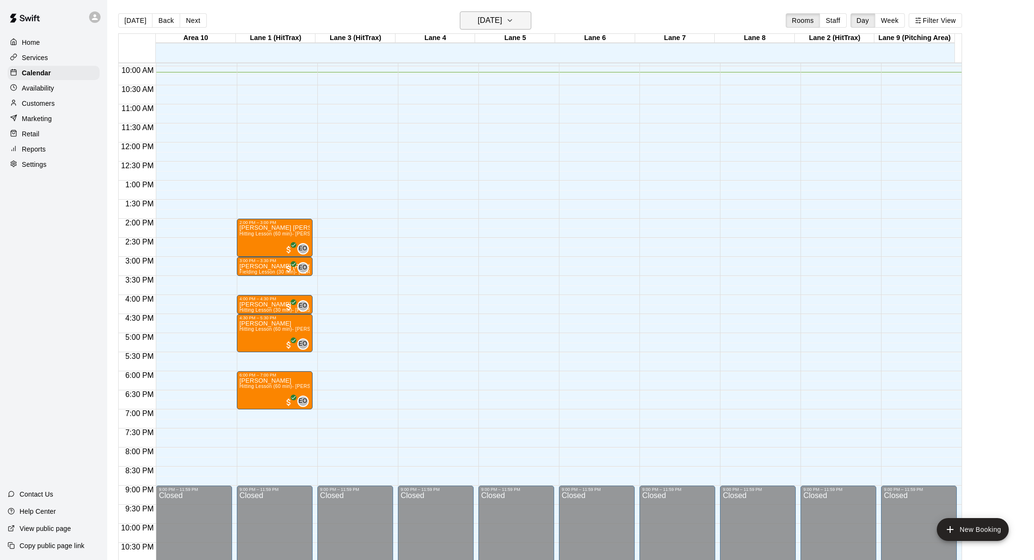
click at [514, 15] on icon "button" at bounding box center [510, 20] width 8 height 11
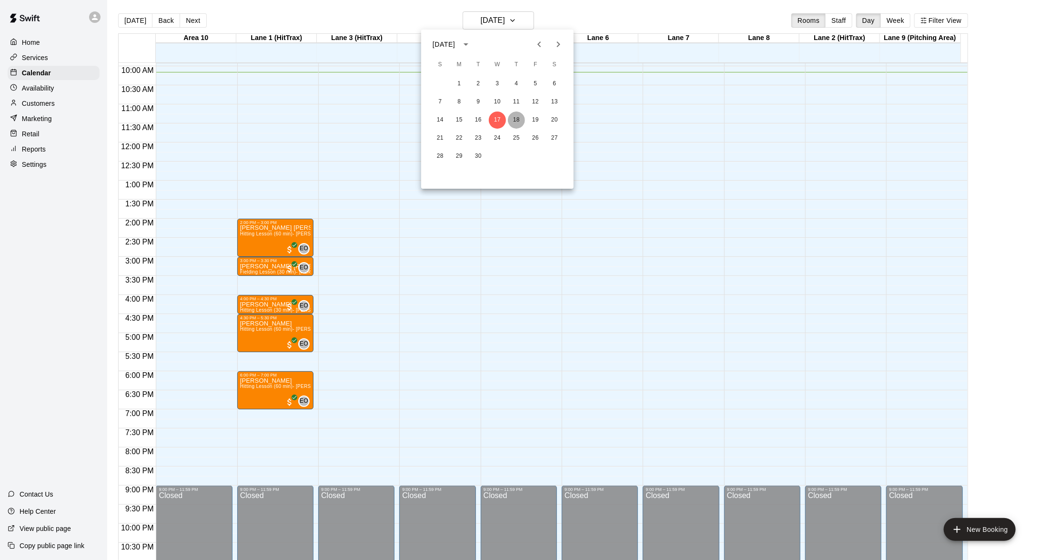
click at [516, 115] on button "18" at bounding box center [516, 120] width 17 height 17
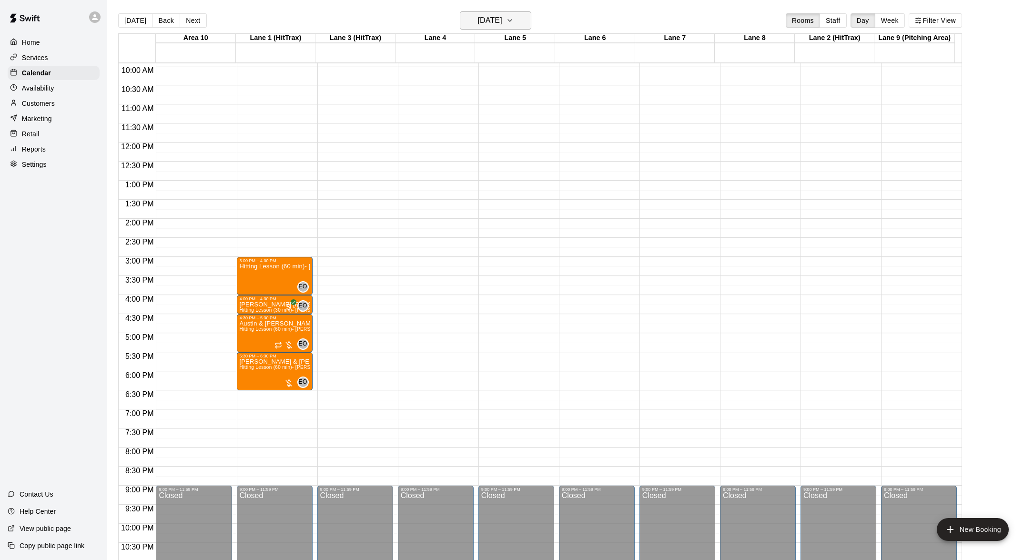
click at [514, 17] on icon "button" at bounding box center [510, 20] width 8 height 11
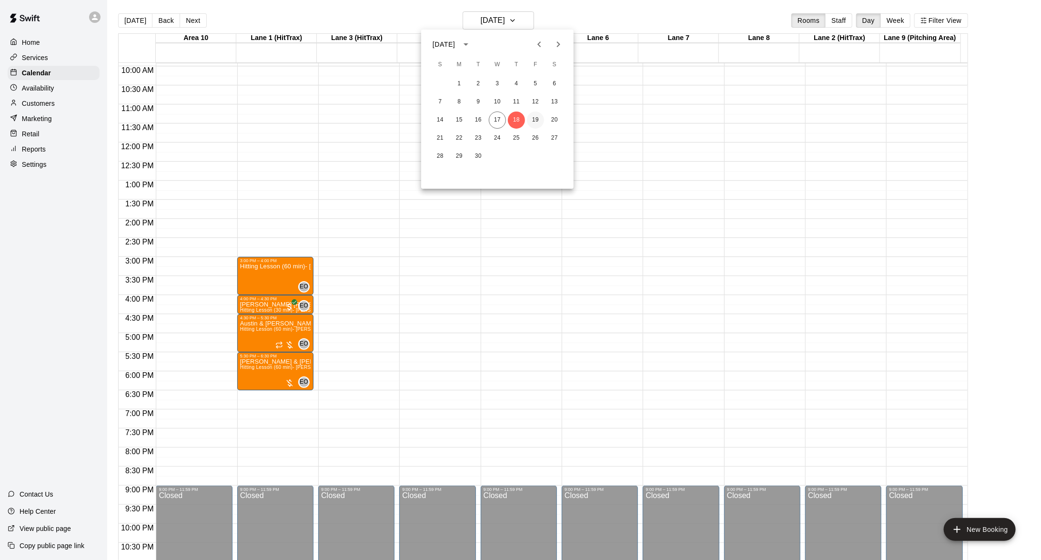
click at [534, 117] on button "19" at bounding box center [535, 120] width 17 height 17
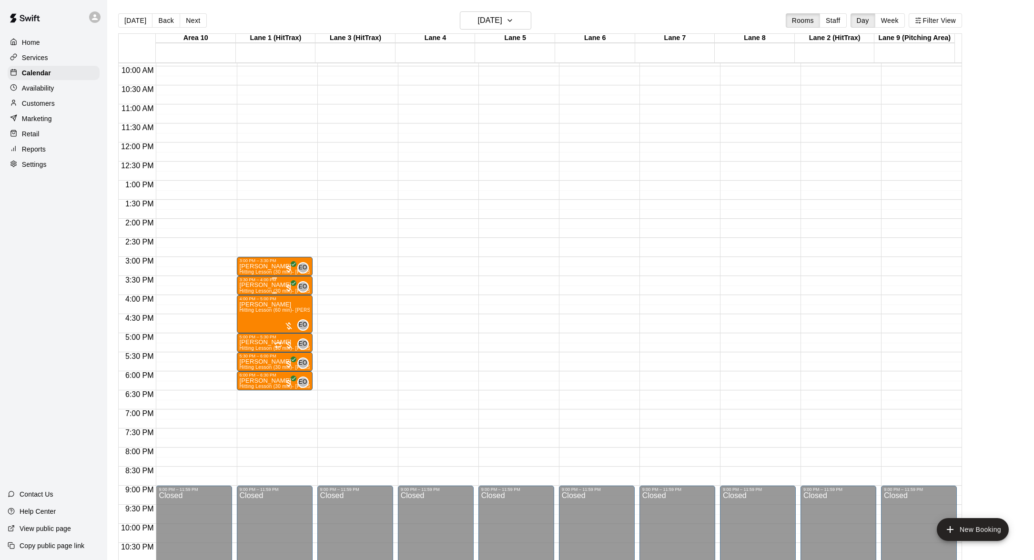
click at [267, 285] on p "[PERSON_NAME]" at bounding box center [275, 285] width 70 height 0
click at [268, 285] on p "[PERSON_NAME]" at bounding box center [275, 285] width 70 height 0
click at [270, 281] on div "3:30 PM – 4:00 PM" at bounding box center [275, 279] width 70 height 5
click at [514, 16] on icon "button" at bounding box center [510, 20] width 8 height 11
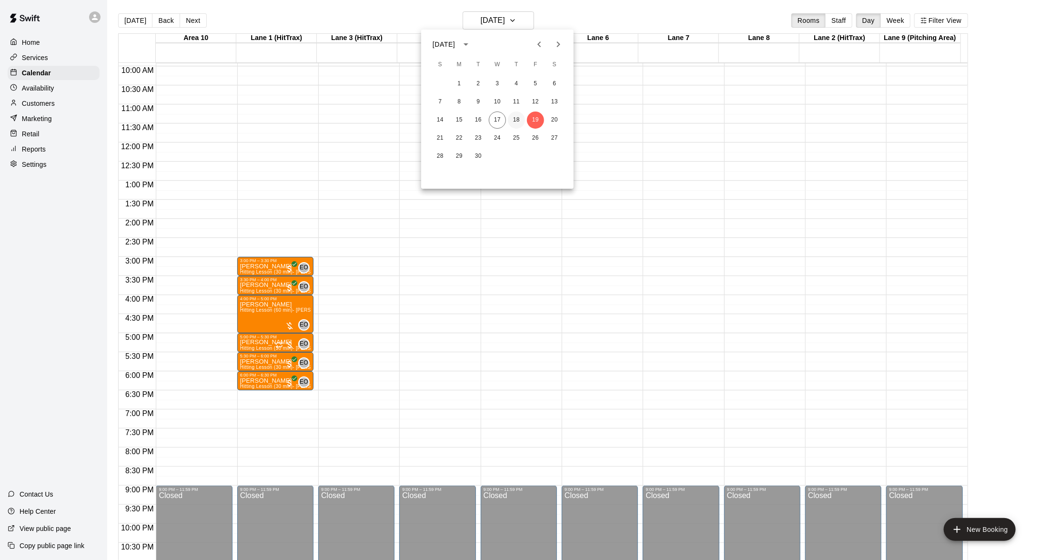
click at [518, 115] on button "18" at bounding box center [516, 120] width 17 height 17
